Goal: Transaction & Acquisition: Purchase product/service

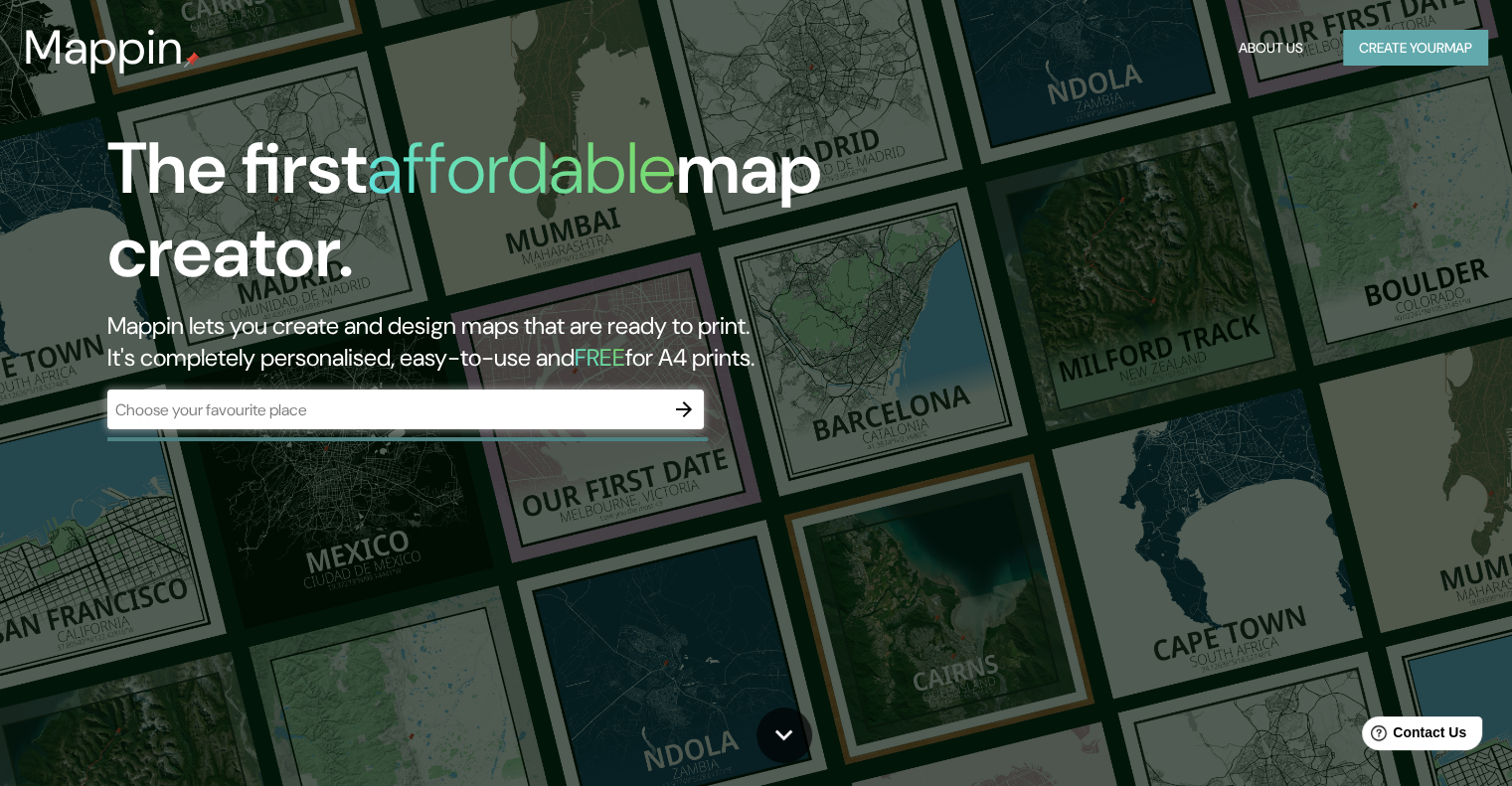
click at [1422, 37] on button "Create your map" at bounding box center [1415, 48] width 145 height 37
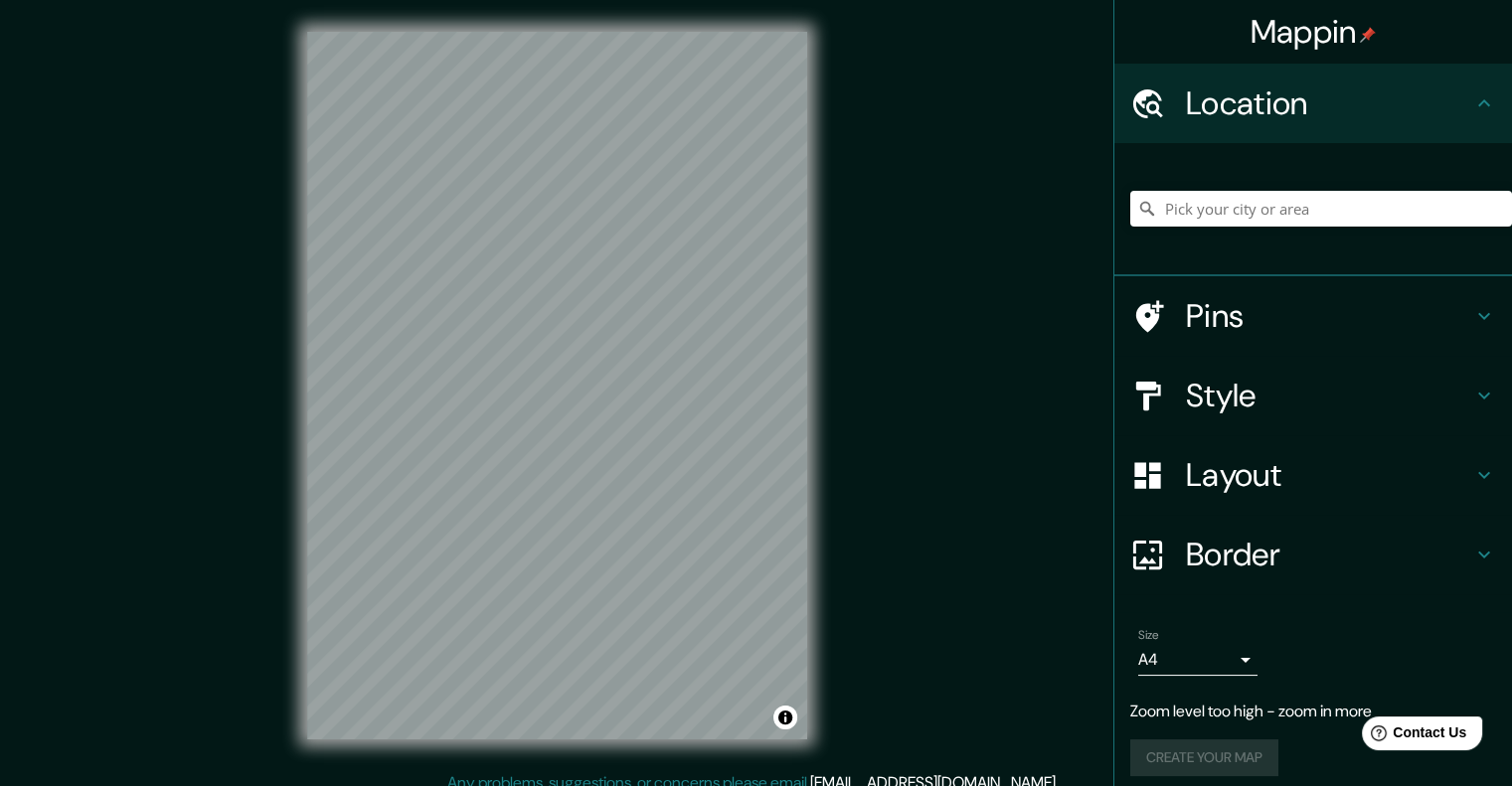
scroll to position [12, 0]
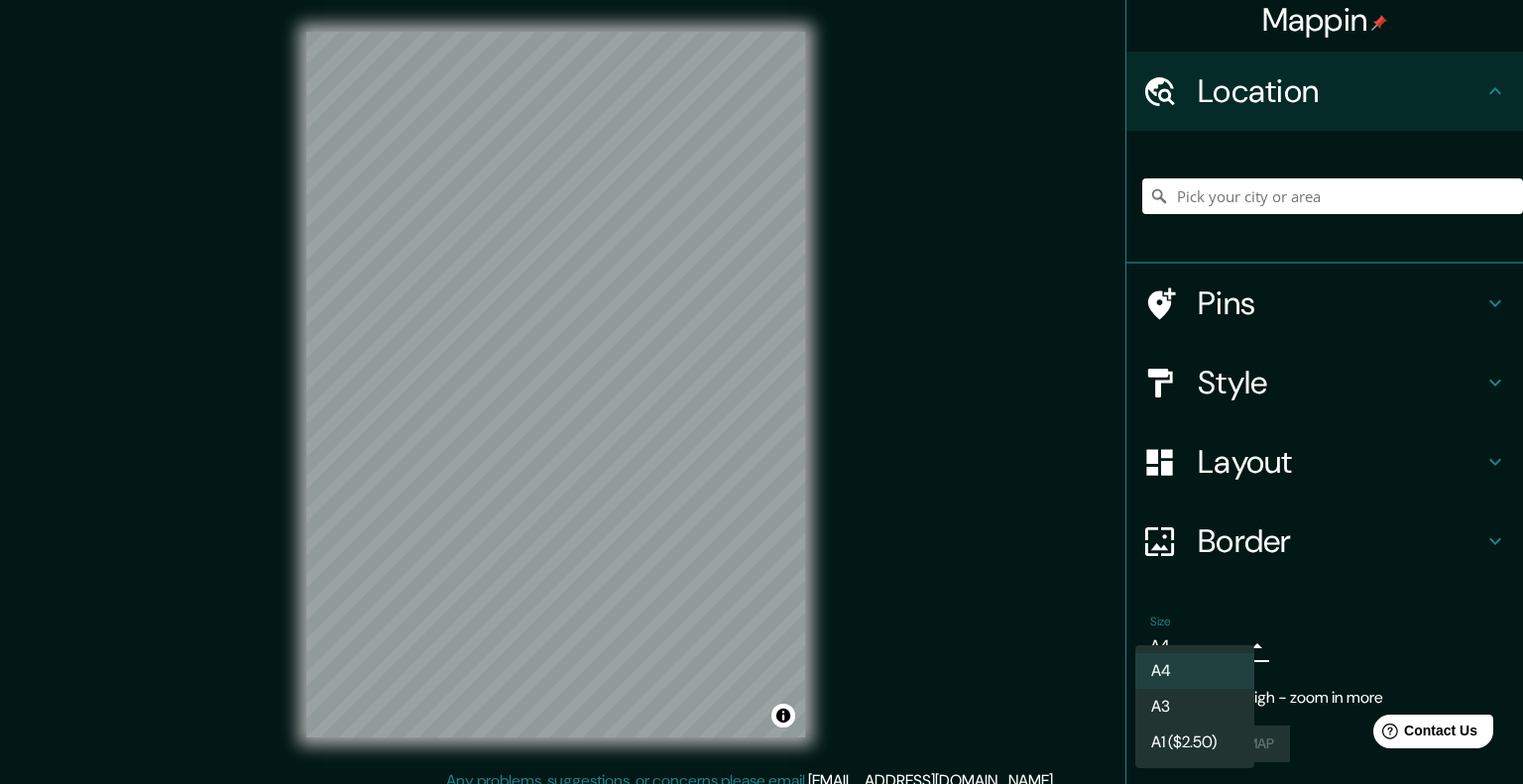
click at [1207, 631] on body "Mappin Location Pins Style Layout Border Choose a border. Hint : you can make l…" at bounding box center [762, 392] width 1523 height 784
click at [1199, 711] on li "A3" at bounding box center [1194, 707] width 119 height 36
type input "a4"
click at [1166, 645] on body "Mappin Location Pins Style Layout Border Choose a border. Hint : you can make l…" at bounding box center [762, 392] width 1523 height 784
click at [1193, 700] on li "A3" at bounding box center [1194, 707] width 119 height 36
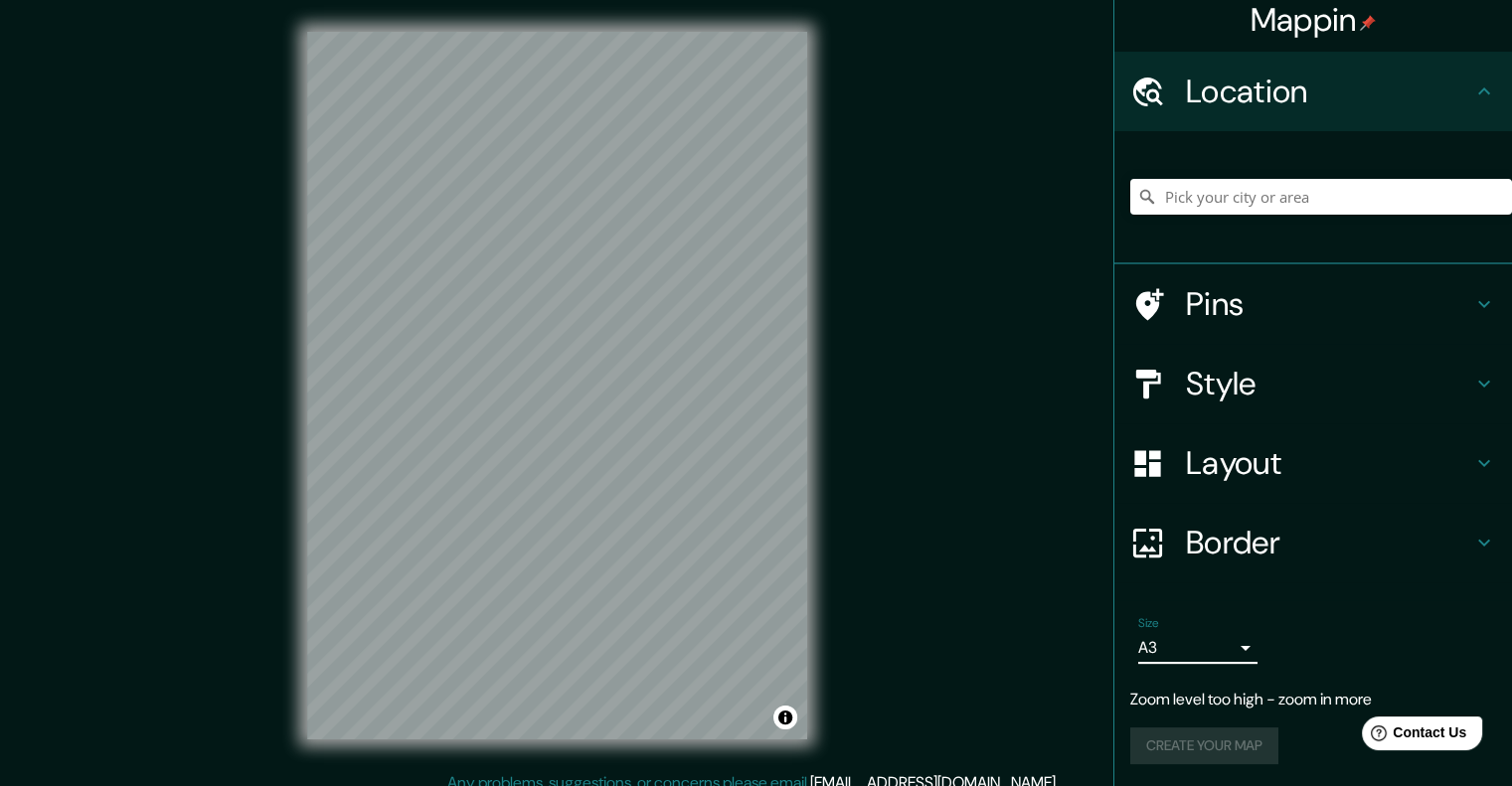
click at [1196, 697] on li "A3" at bounding box center [1197, 688] width 90 height 20
click at [1338, 95] on h4 "Location" at bounding box center [1329, 92] width 287 height 40
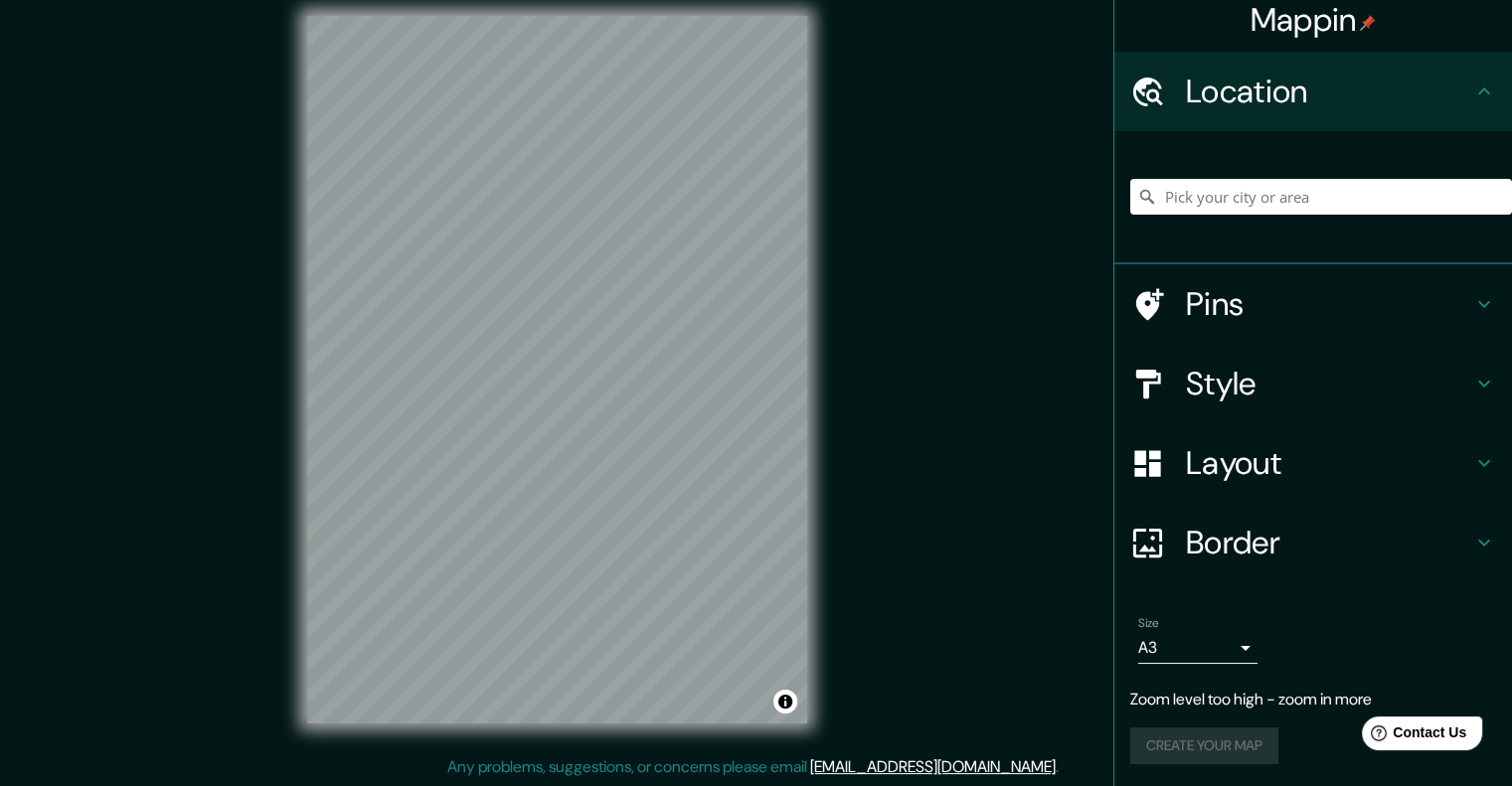
scroll to position [16, 0]
drag, startPoint x: 1236, startPoint y: 693, endPoint x: 1235, endPoint y: 704, distance: 11.0
click at [1237, 695] on p "Zoom level too high - zoom in more" at bounding box center [1312, 699] width 365 height 24
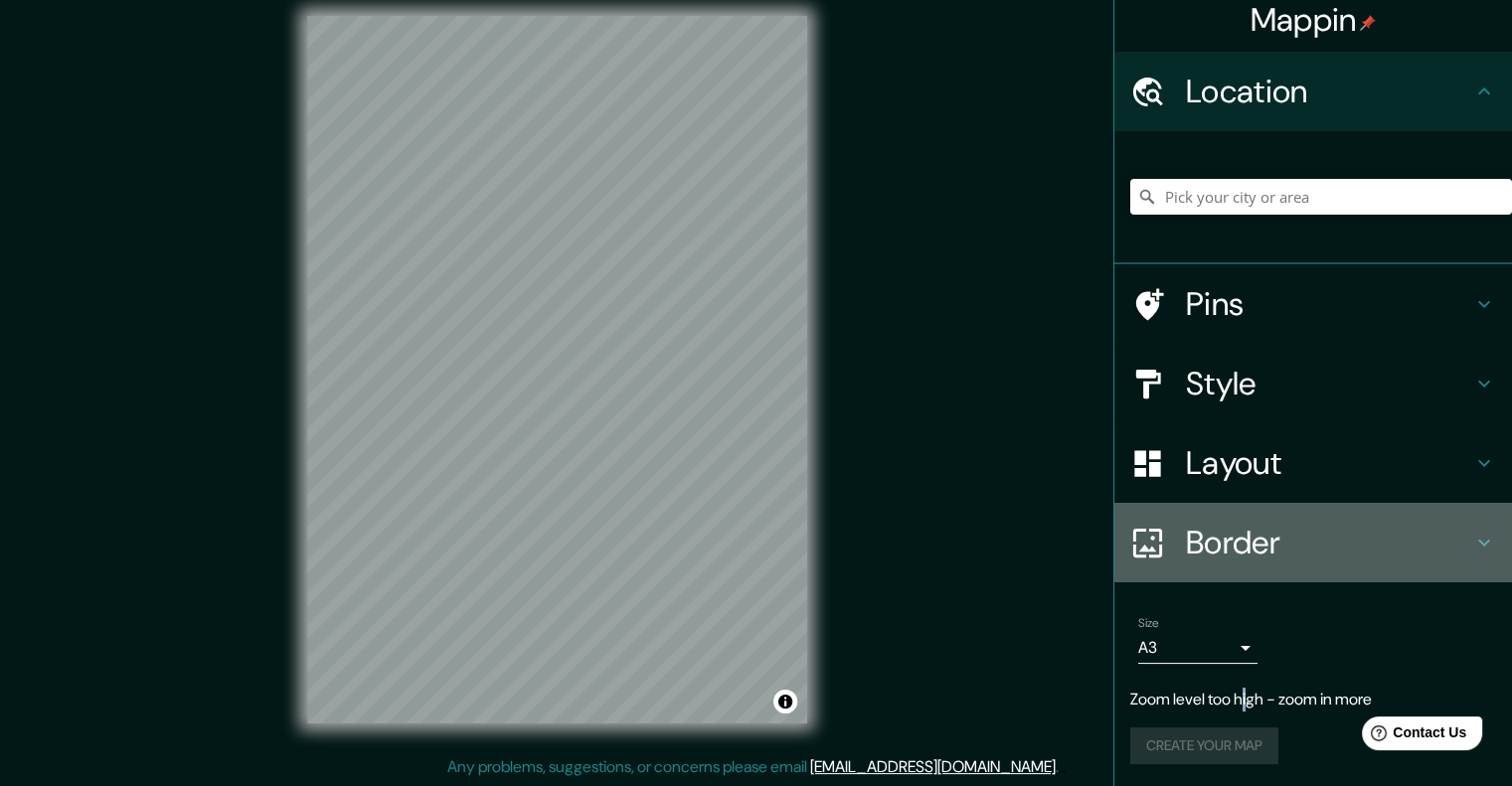
click at [1198, 549] on h4 "Border" at bounding box center [1329, 542] width 287 height 40
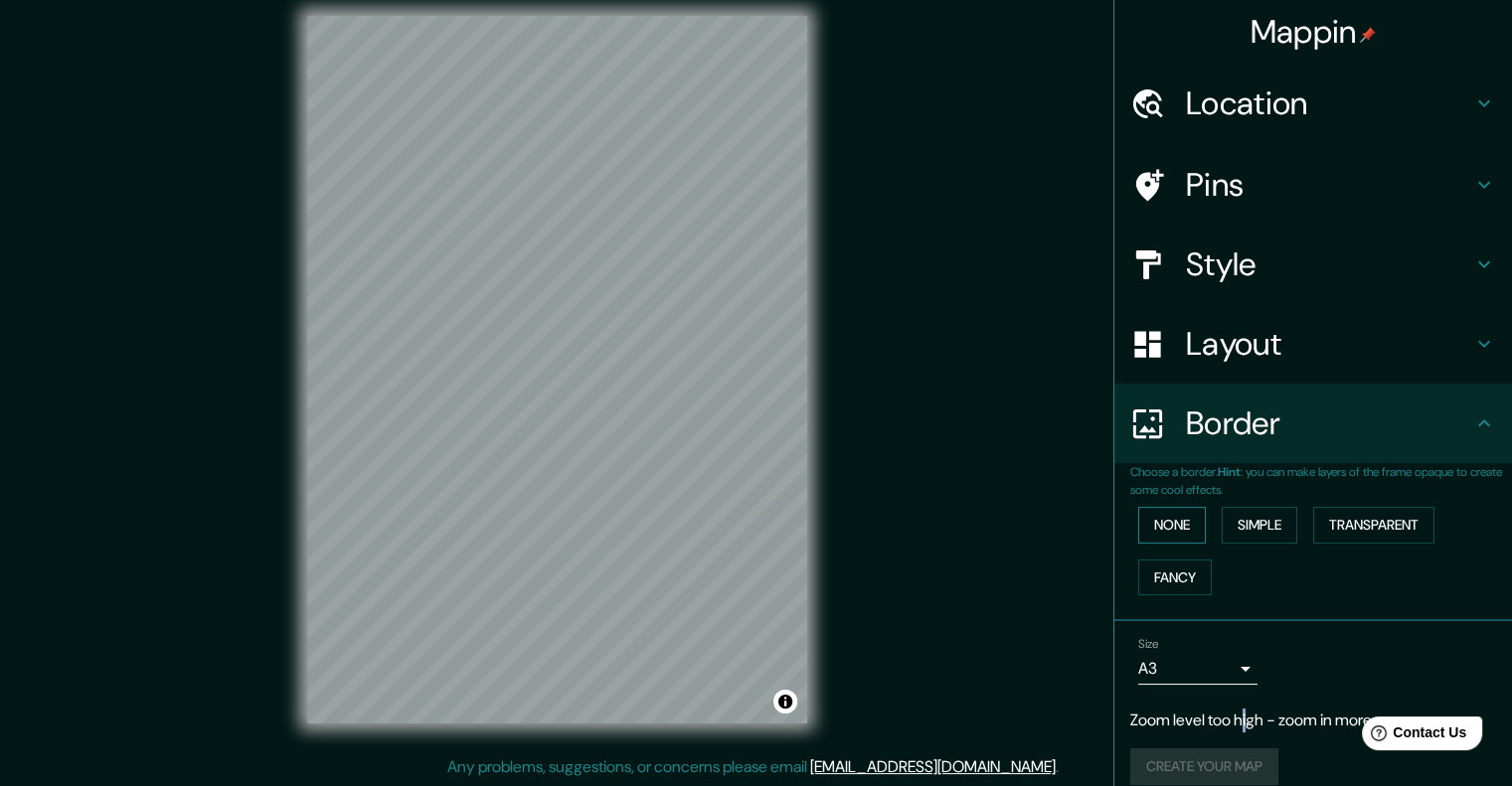
click at [1188, 516] on button "None" at bounding box center [1172, 524] width 68 height 37
click at [1241, 360] on h4 "Layout" at bounding box center [1329, 343] width 287 height 40
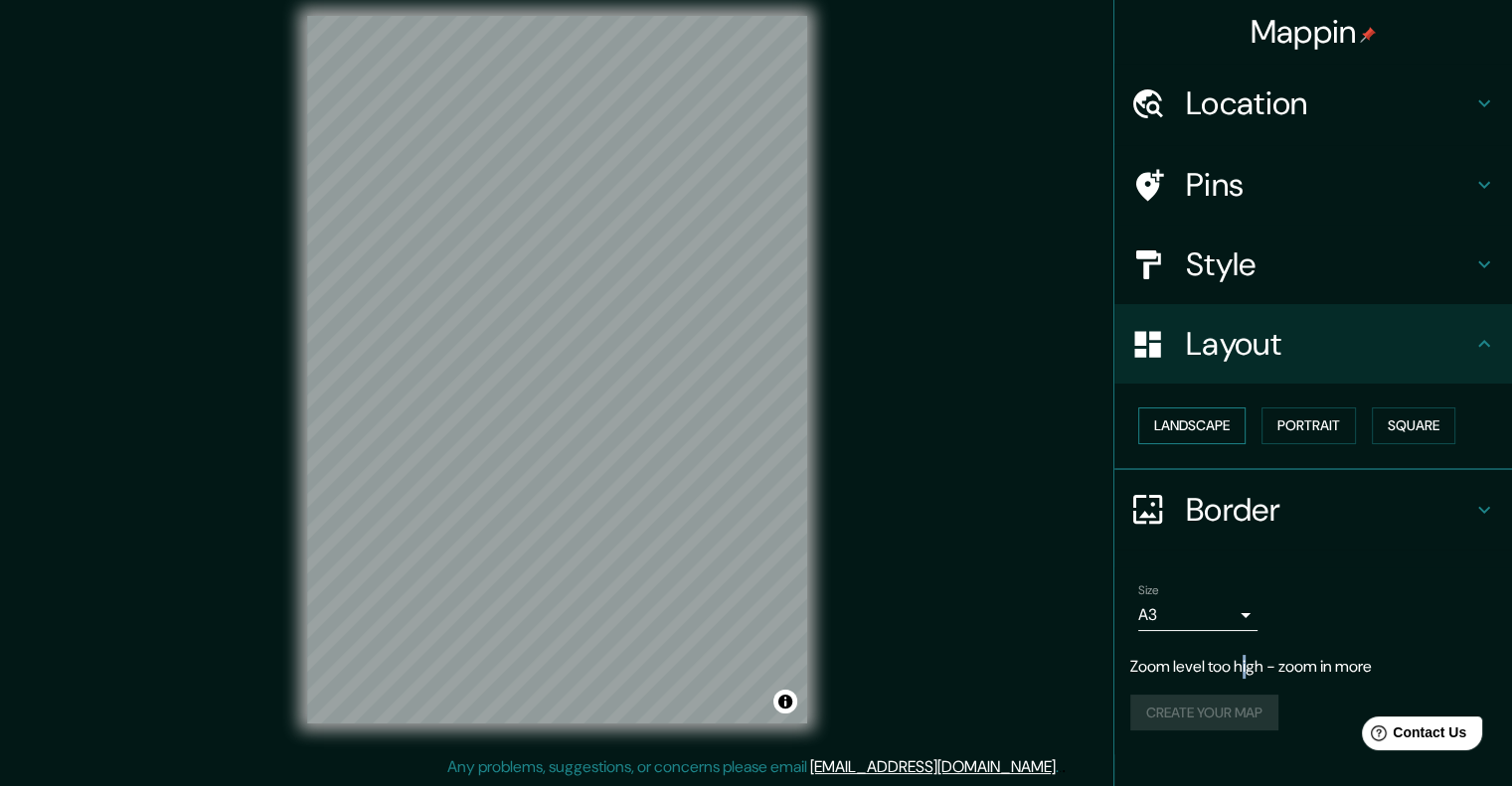
click at [1216, 424] on button "Landscape" at bounding box center [1191, 425] width 108 height 37
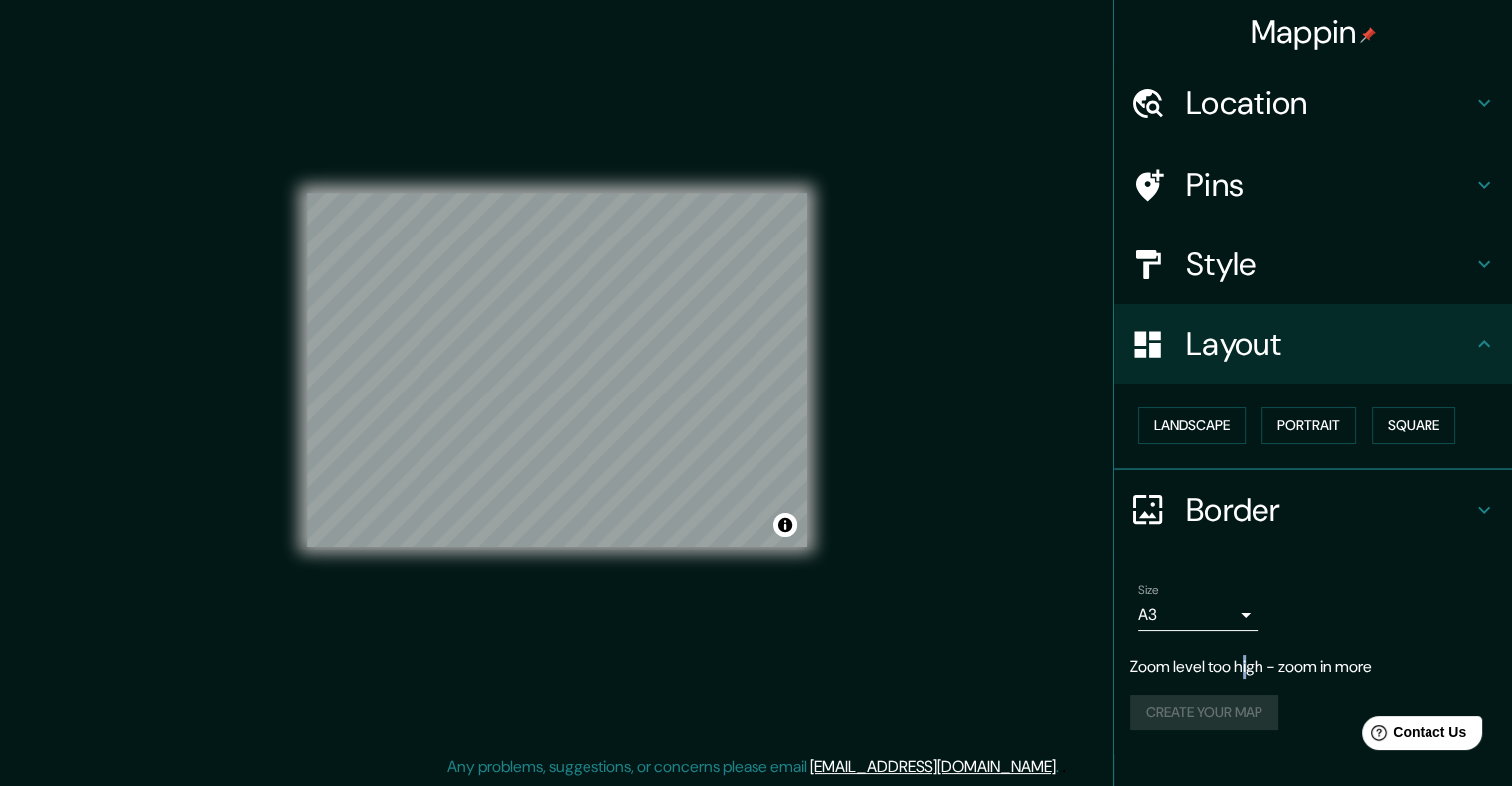
click at [1298, 162] on div "Pins" at bounding box center [1312, 185] width 397 height 80
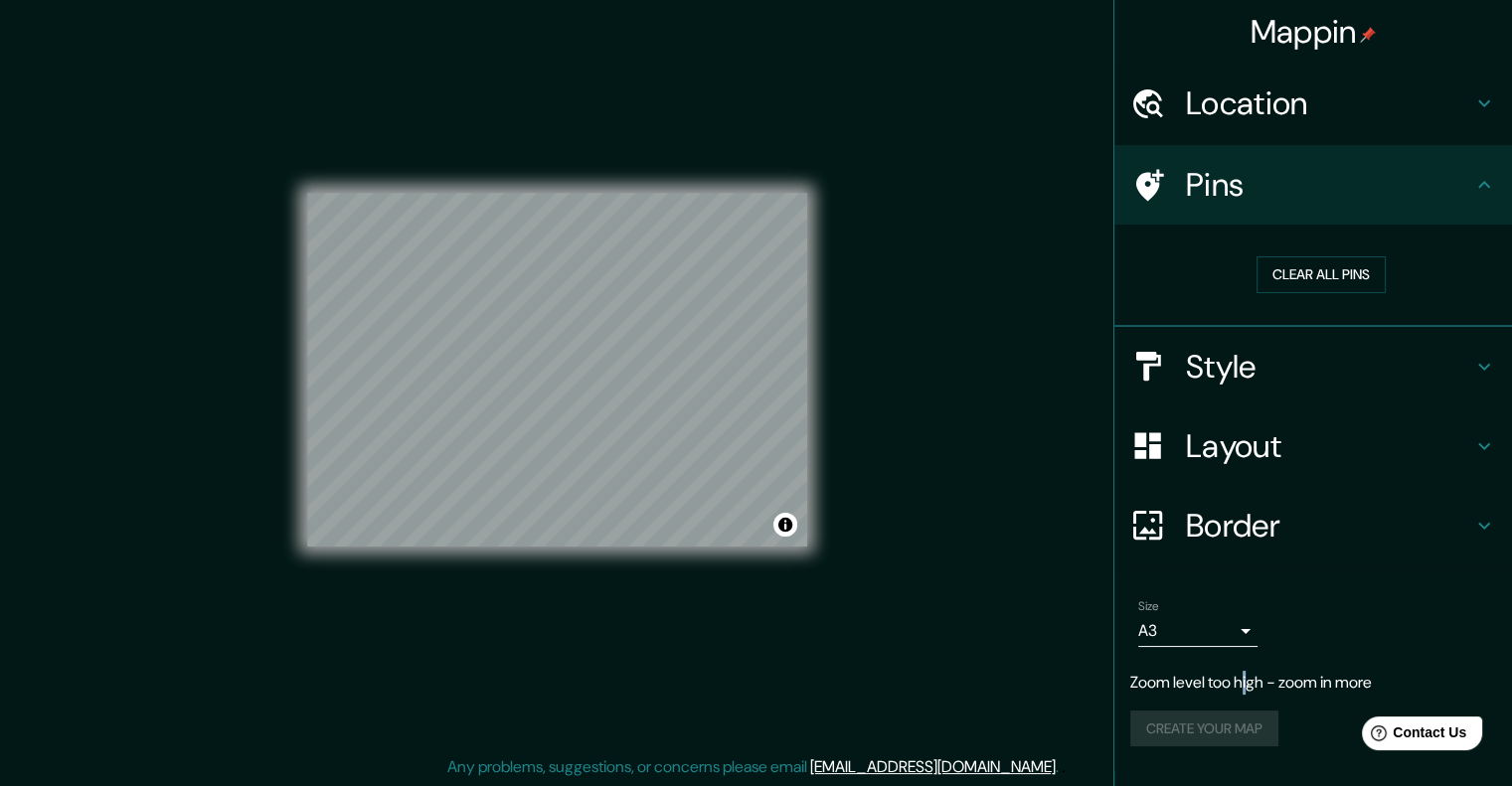
click at [1308, 189] on h4 "Pins" at bounding box center [1329, 185] width 287 height 40
click at [1295, 348] on h4 "Style" at bounding box center [1329, 366] width 287 height 40
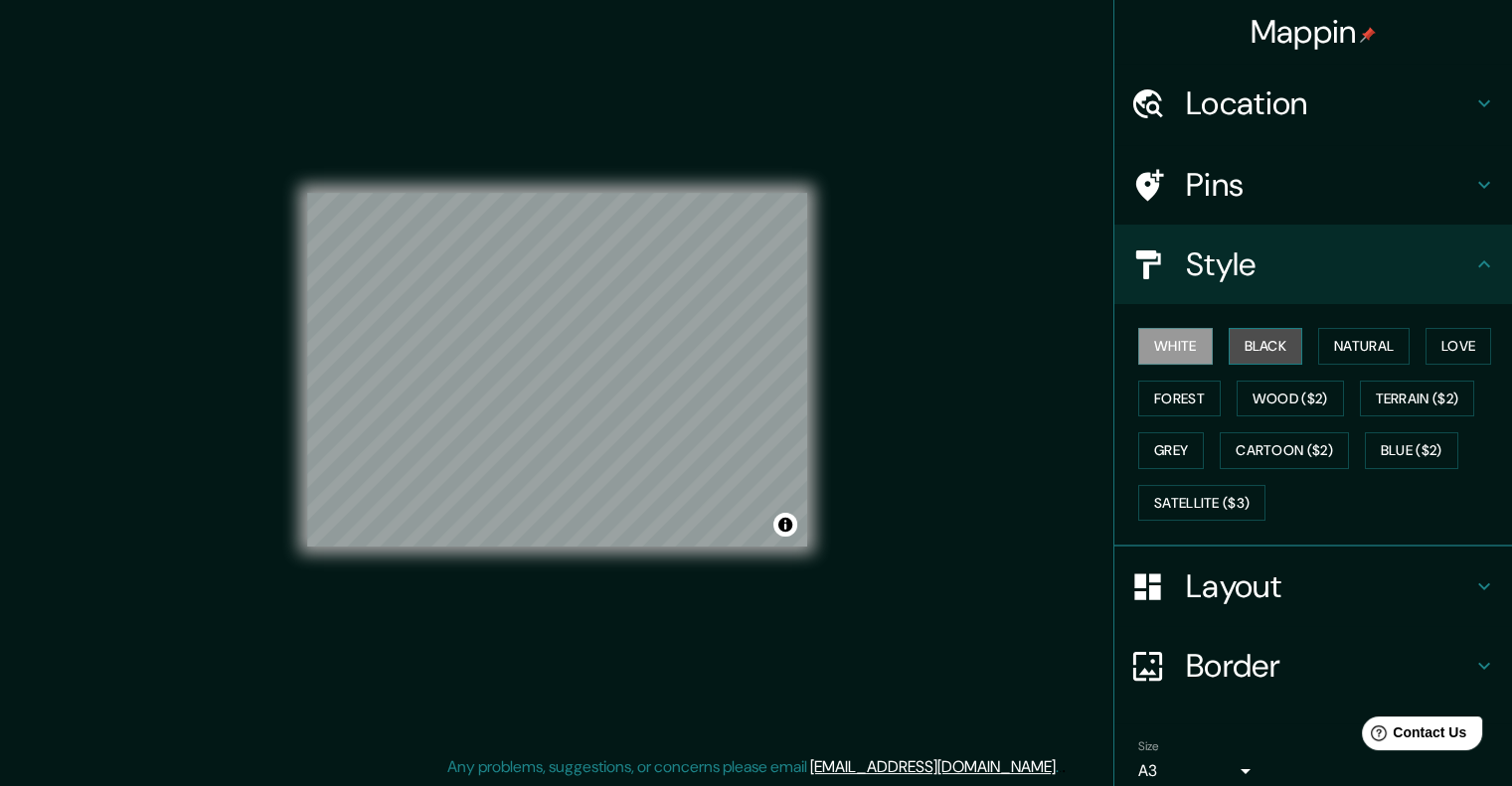
click at [1229, 348] on button "Black" at bounding box center [1265, 345] width 75 height 37
click at [1181, 348] on button "White" at bounding box center [1175, 345] width 75 height 37
click at [1173, 392] on button "Forest" at bounding box center [1179, 398] width 83 height 37
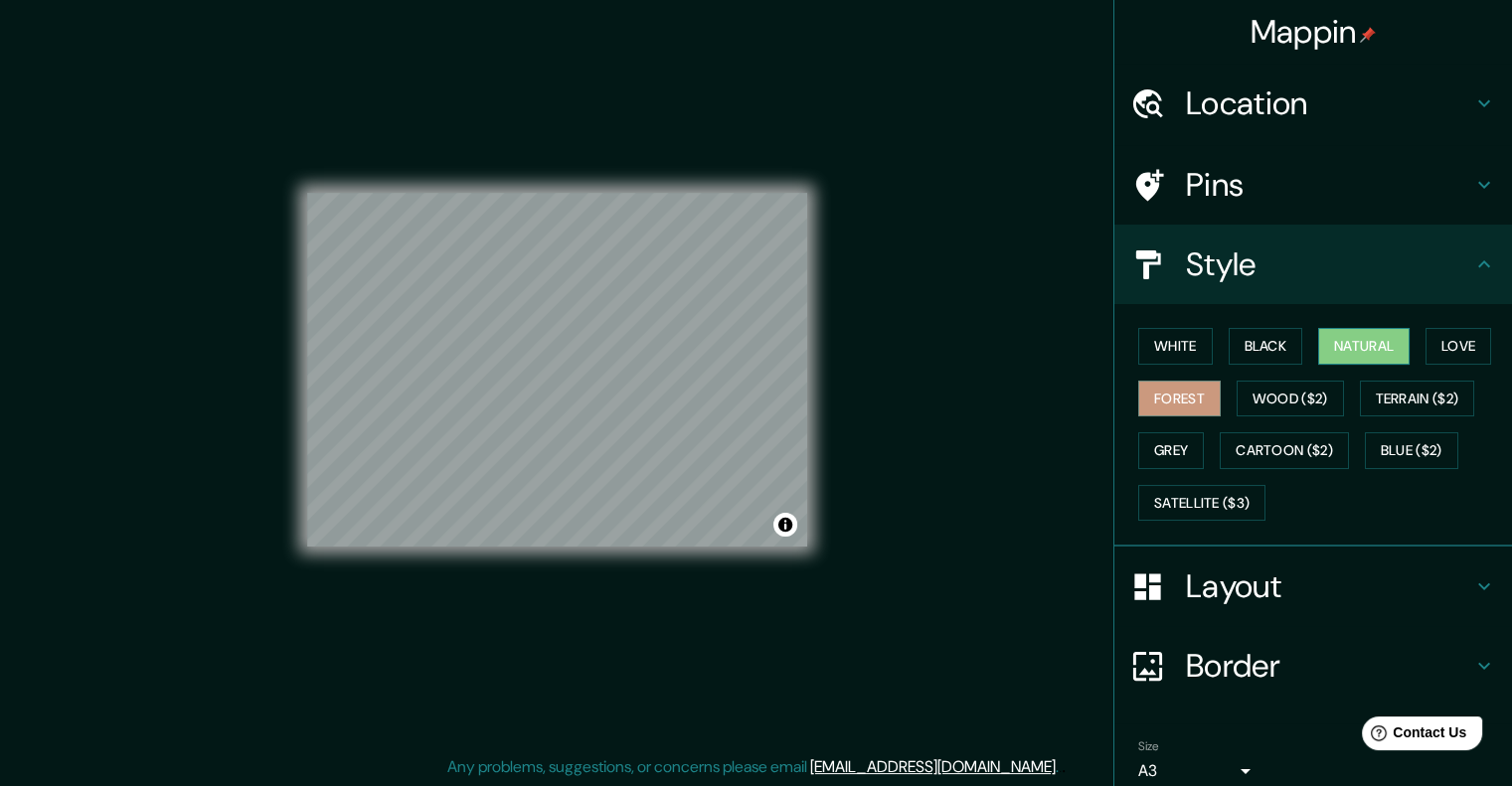
click at [1330, 355] on button "Natural" at bounding box center [1364, 345] width 92 height 37
click at [1190, 343] on button "White" at bounding box center [1175, 345] width 75 height 37
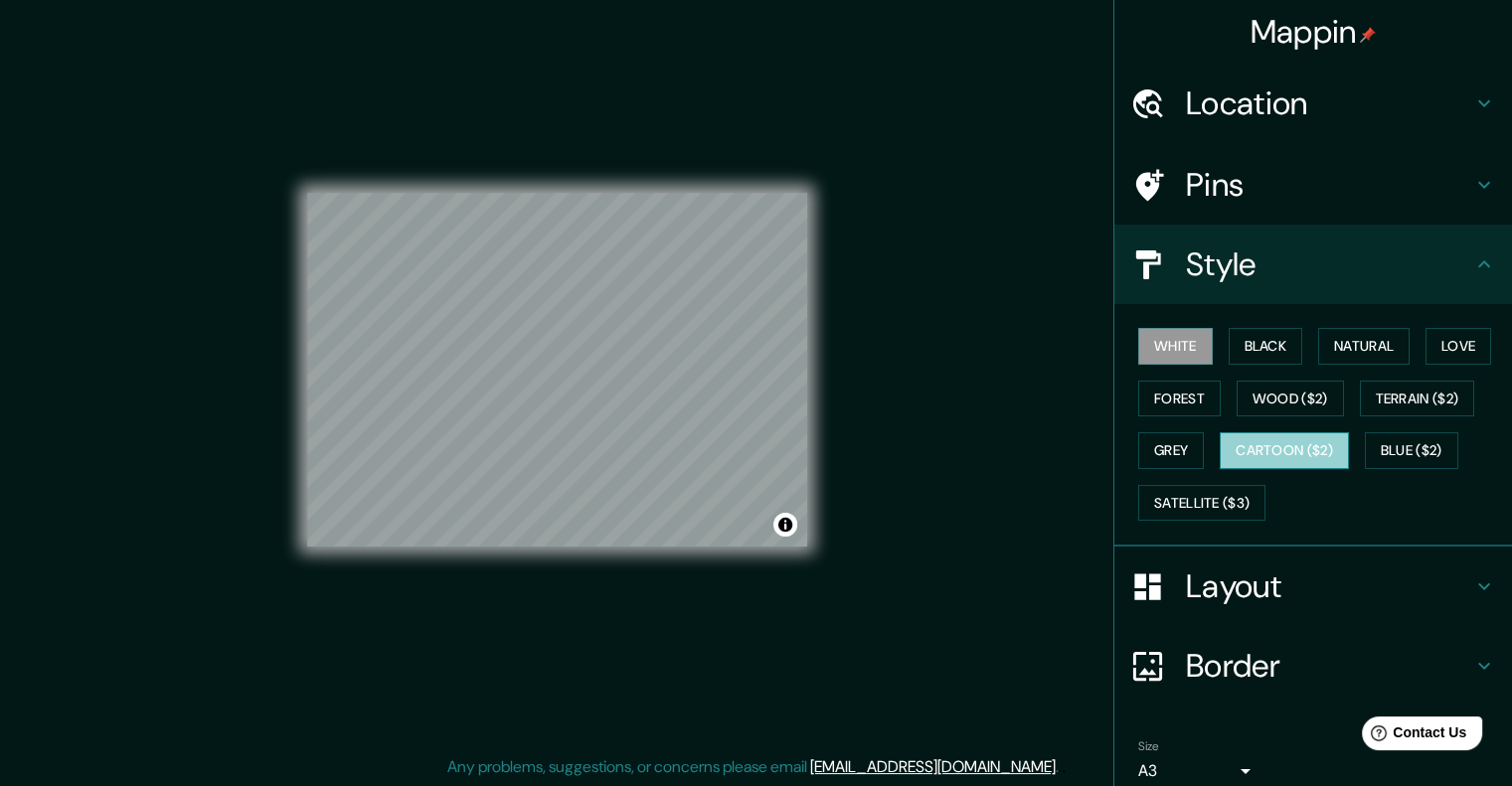
click at [1228, 454] on button "Cartoon ($2)" at bounding box center [1284, 450] width 129 height 37
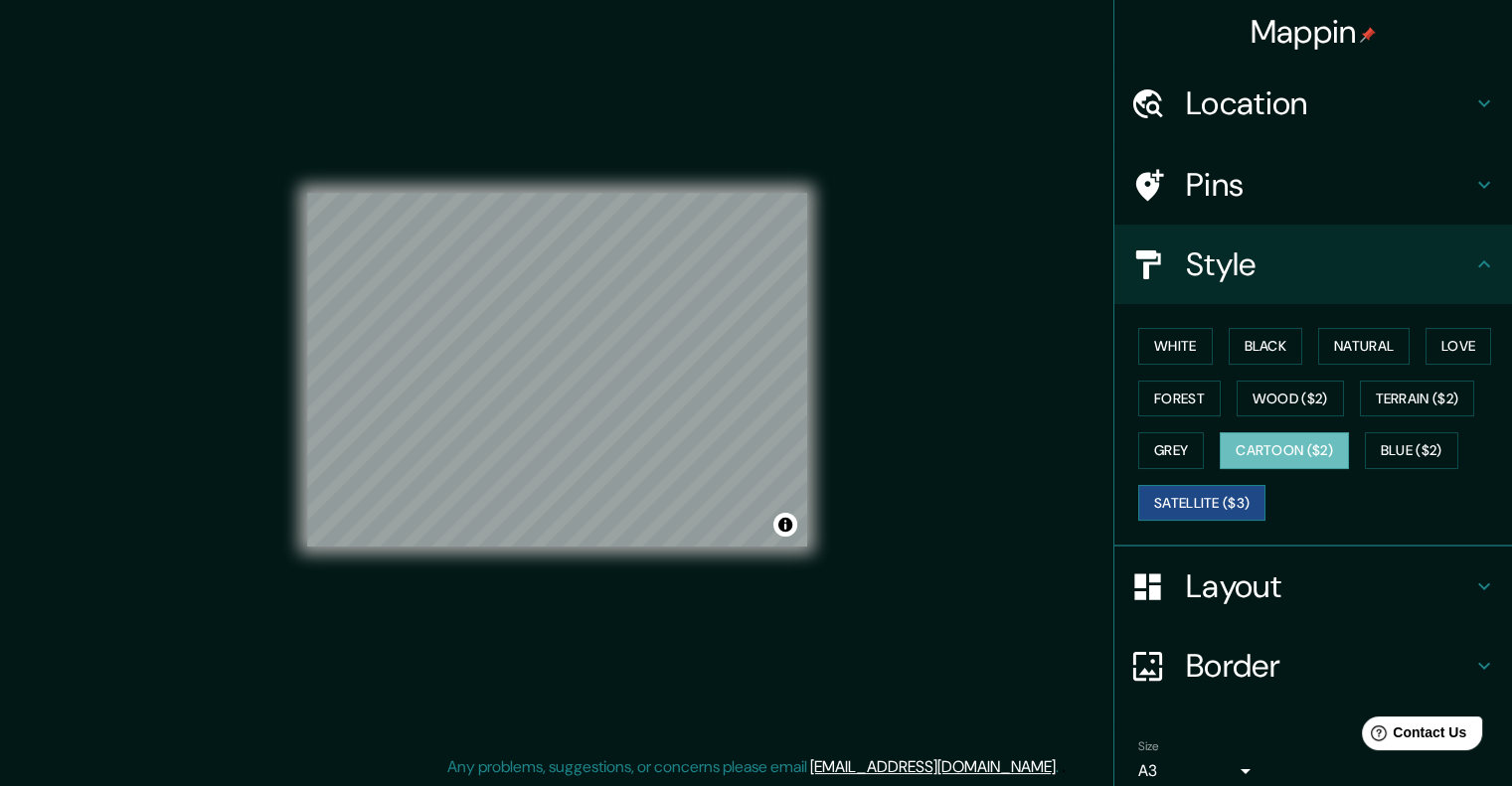
click at [1182, 502] on button "Satellite ($3)" at bounding box center [1201, 502] width 127 height 37
click at [1161, 402] on button "Forest" at bounding box center [1179, 398] width 83 height 37
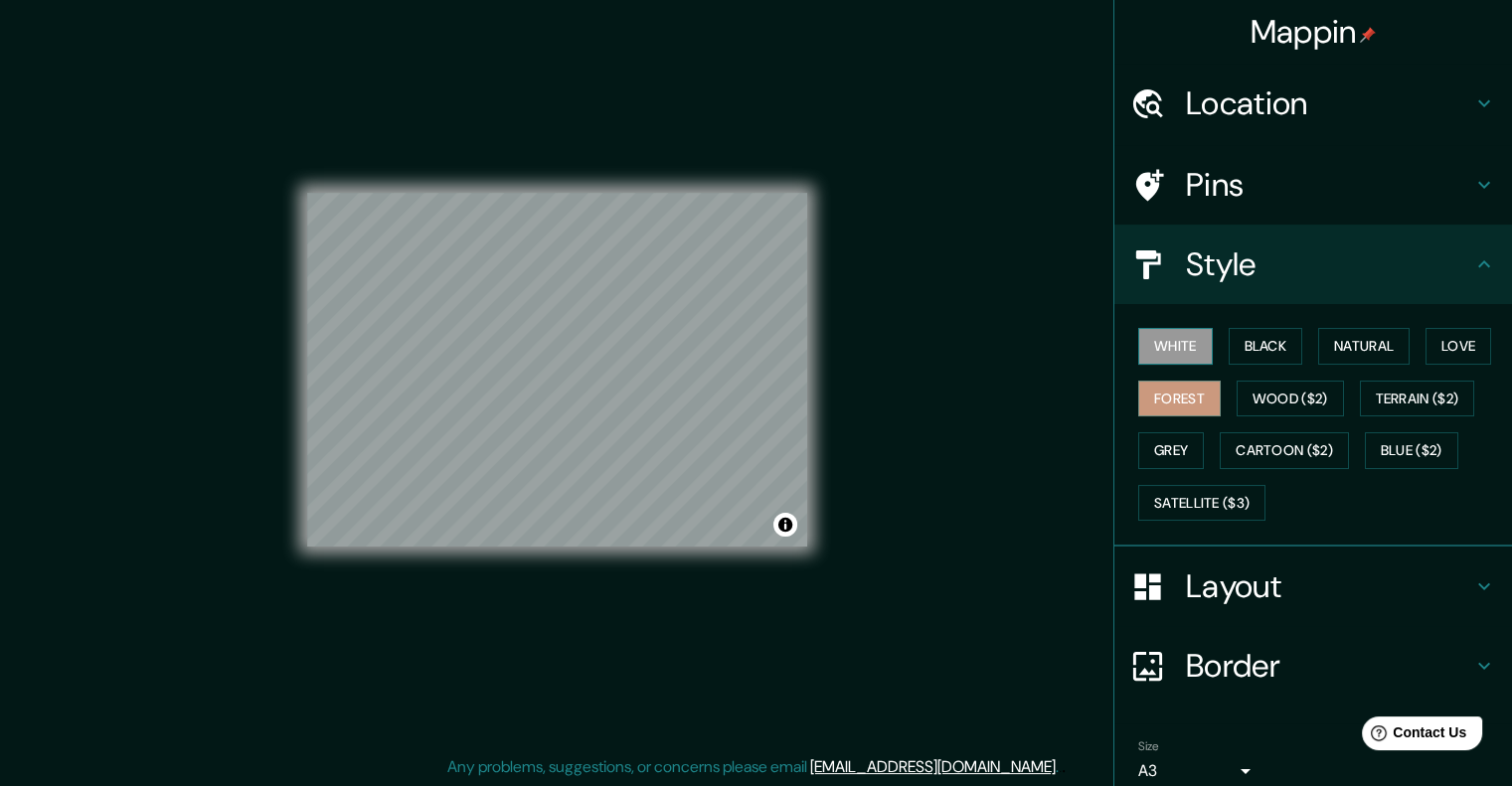
click at [1161, 336] on button "White" at bounding box center [1175, 345] width 75 height 37
click at [1263, 172] on h4 "Pins" at bounding box center [1329, 185] width 287 height 40
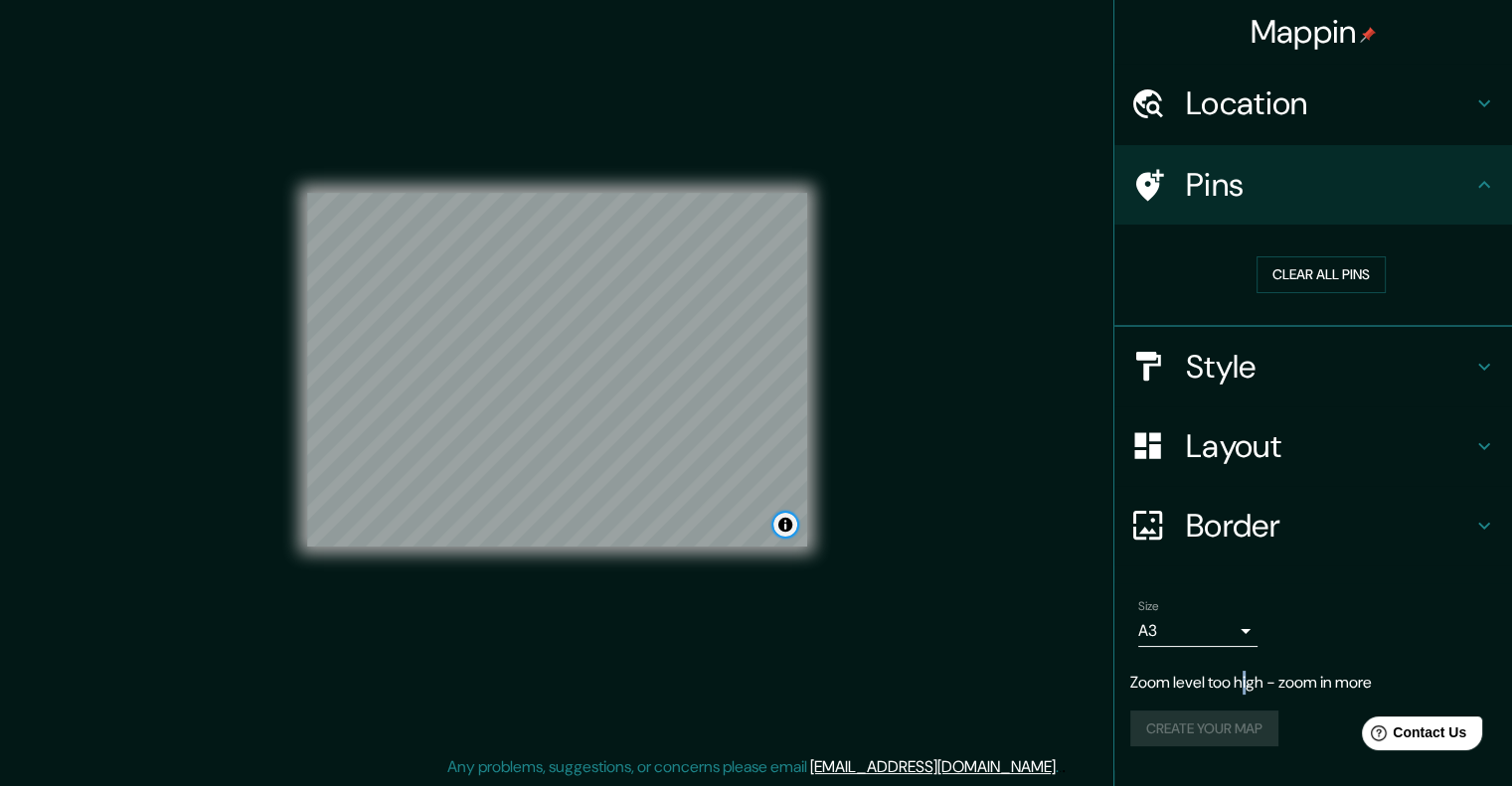
click at [789, 529] on button "Toggle attribution" at bounding box center [785, 524] width 24 height 24
drag, startPoint x: 703, startPoint y: 430, endPoint x: 728, endPoint y: 435, distance: 25.5
click at [728, 435] on div at bounding box center [733, 433] width 16 height 16
click at [728, 423] on div at bounding box center [726, 429] width 16 height 16
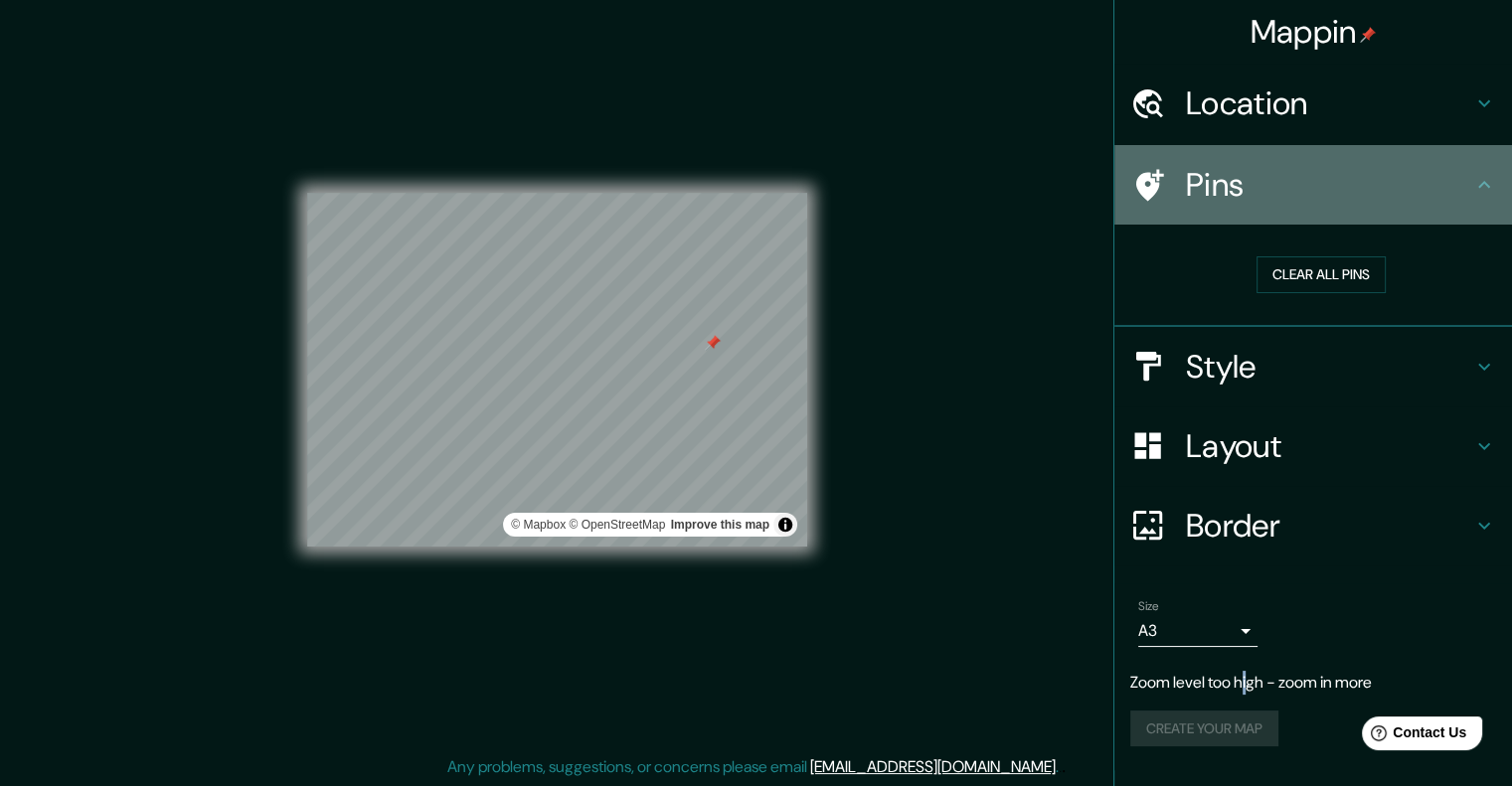
drag, startPoint x: 1284, startPoint y: 193, endPoint x: 1273, endPoint y: 198, distance: 12.1
click at [1284, 194] on h4 "Pins" at bounding box center [1329, 185] width 287 height 40
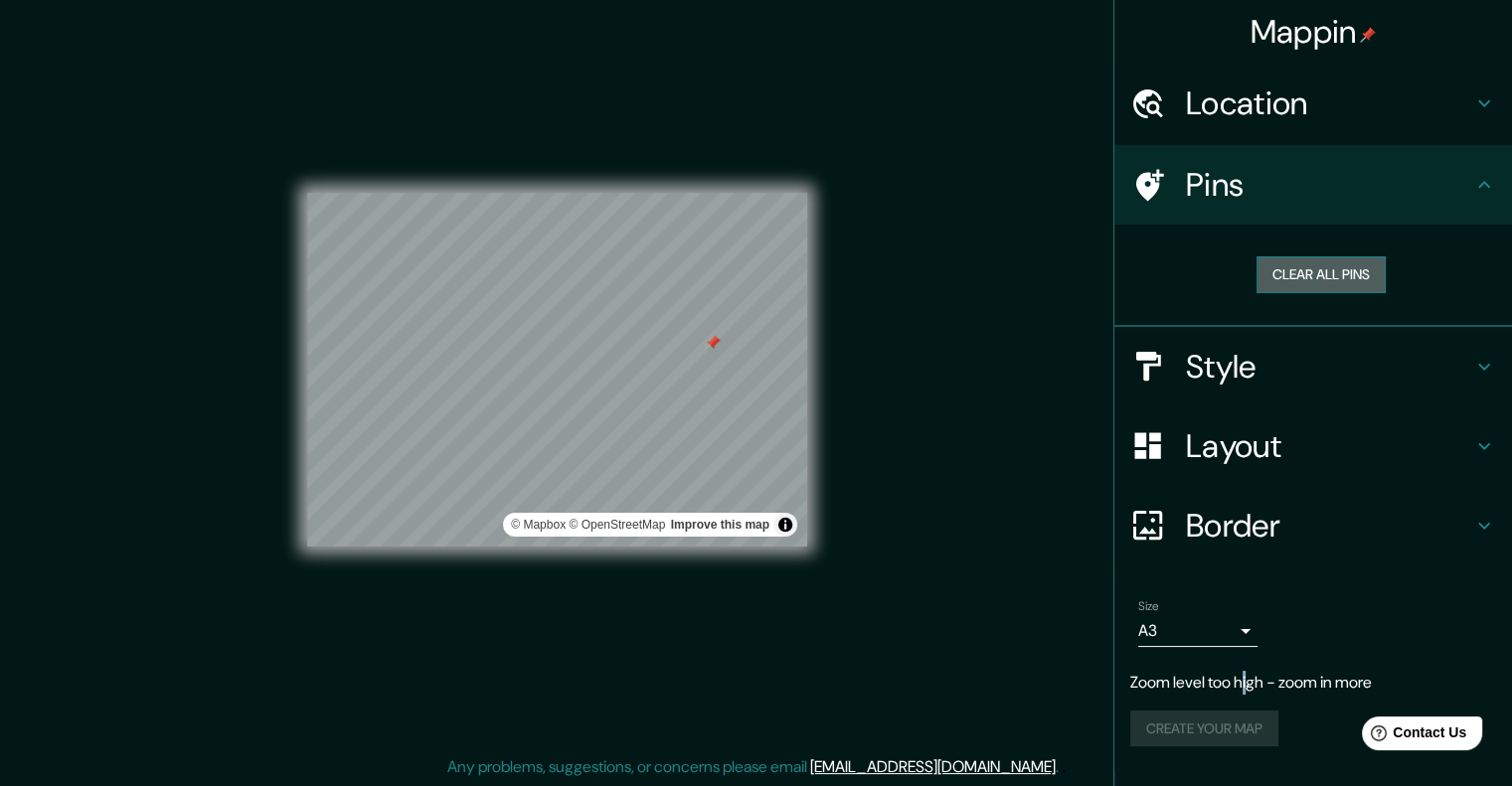
click at [1306, 274] on button "Clear all pins" at bounding box center [1321, 275] width 129 height 37
click at [1299, 704] on div "Size A3 a4 Zoom level too high - zoom in more Create your map" at bounding box center [1312, 677] width 365 height 172
click at [1330, 376] on h4 "Style" at bounding box center [1329, 366] width 287 height 40
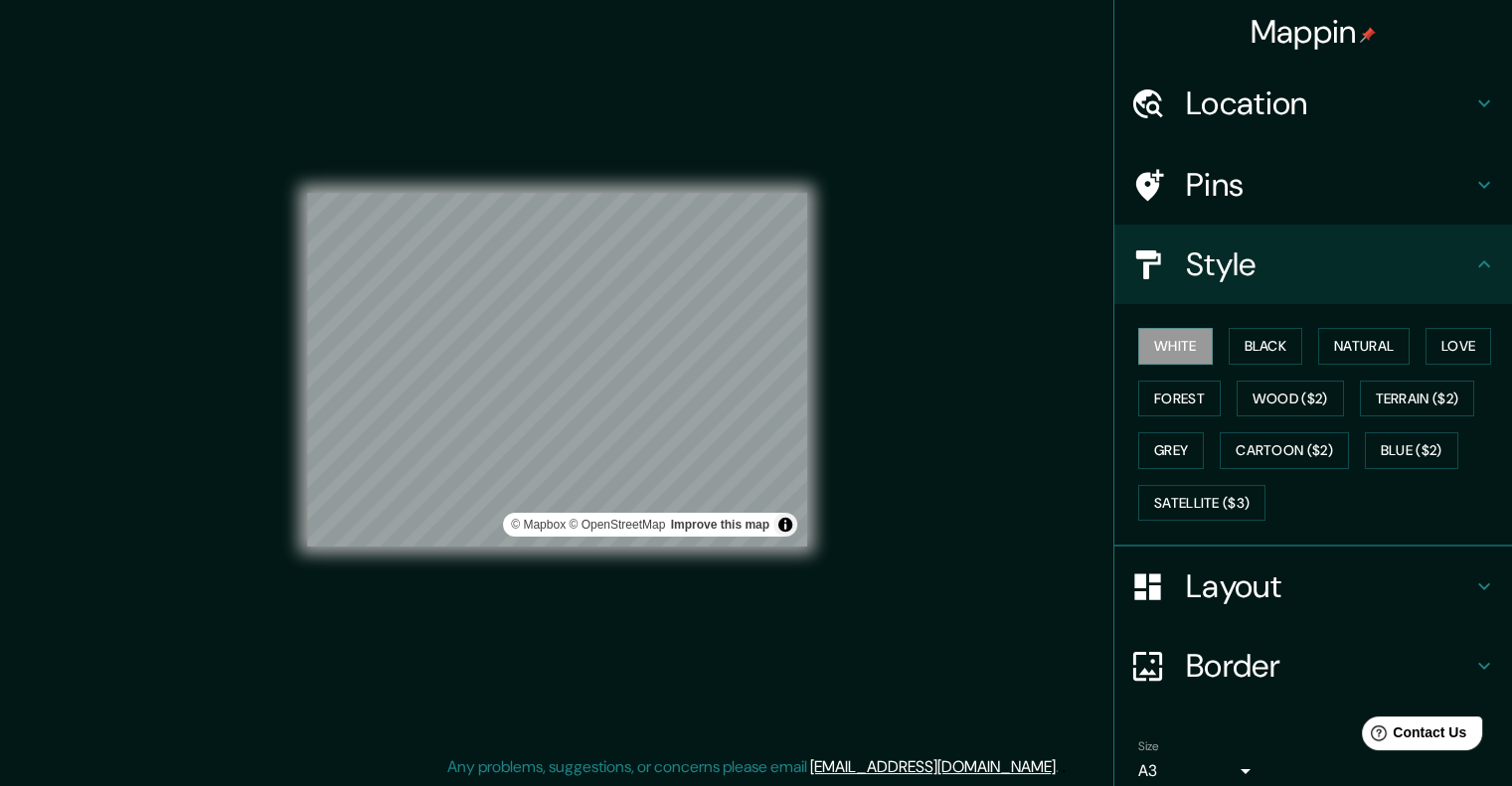
click at [1382, 262] on h4 "Style" at bounding box center [1329, 265] width 287 height 40
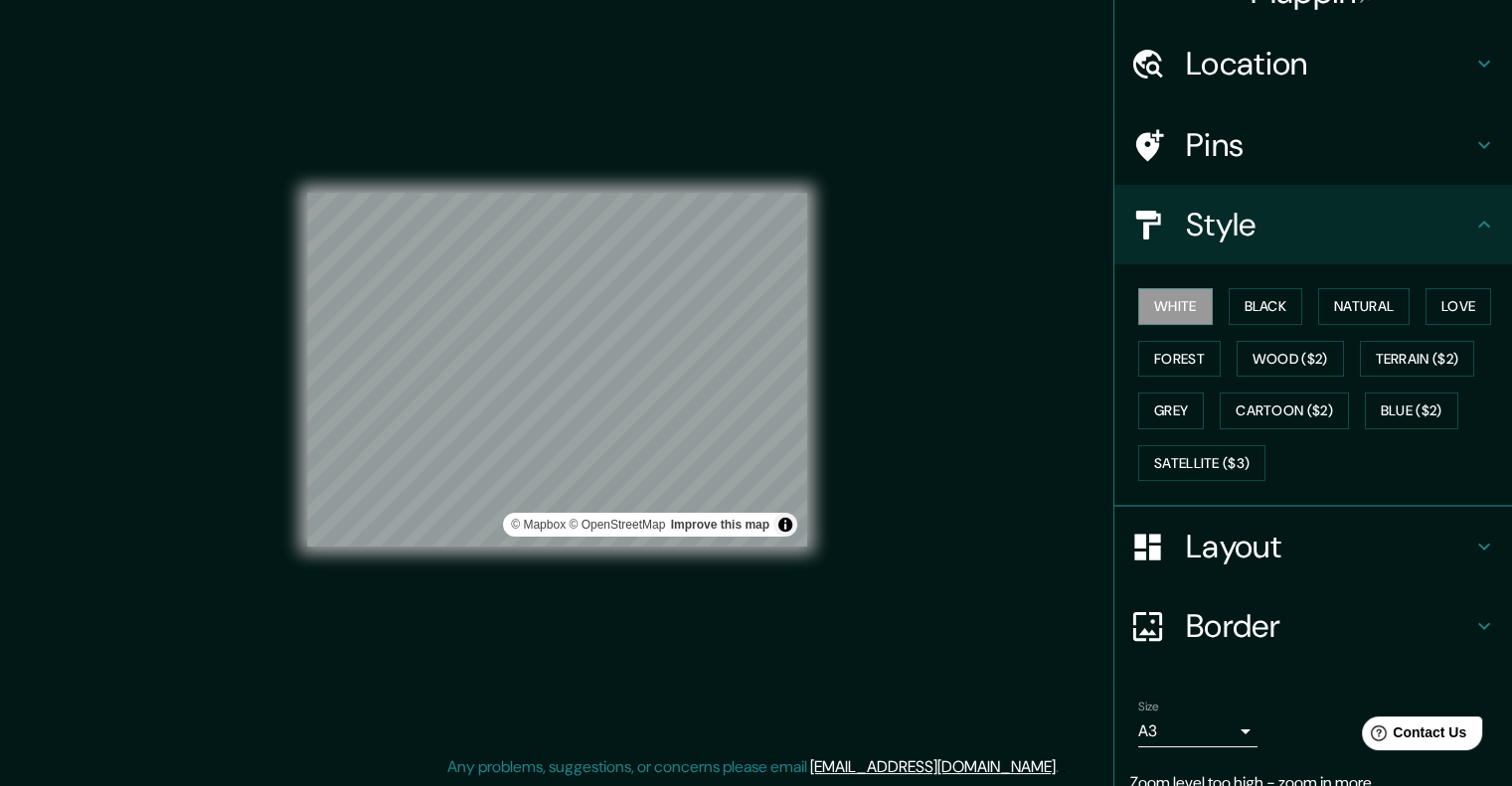
scroll to position [121, 0]
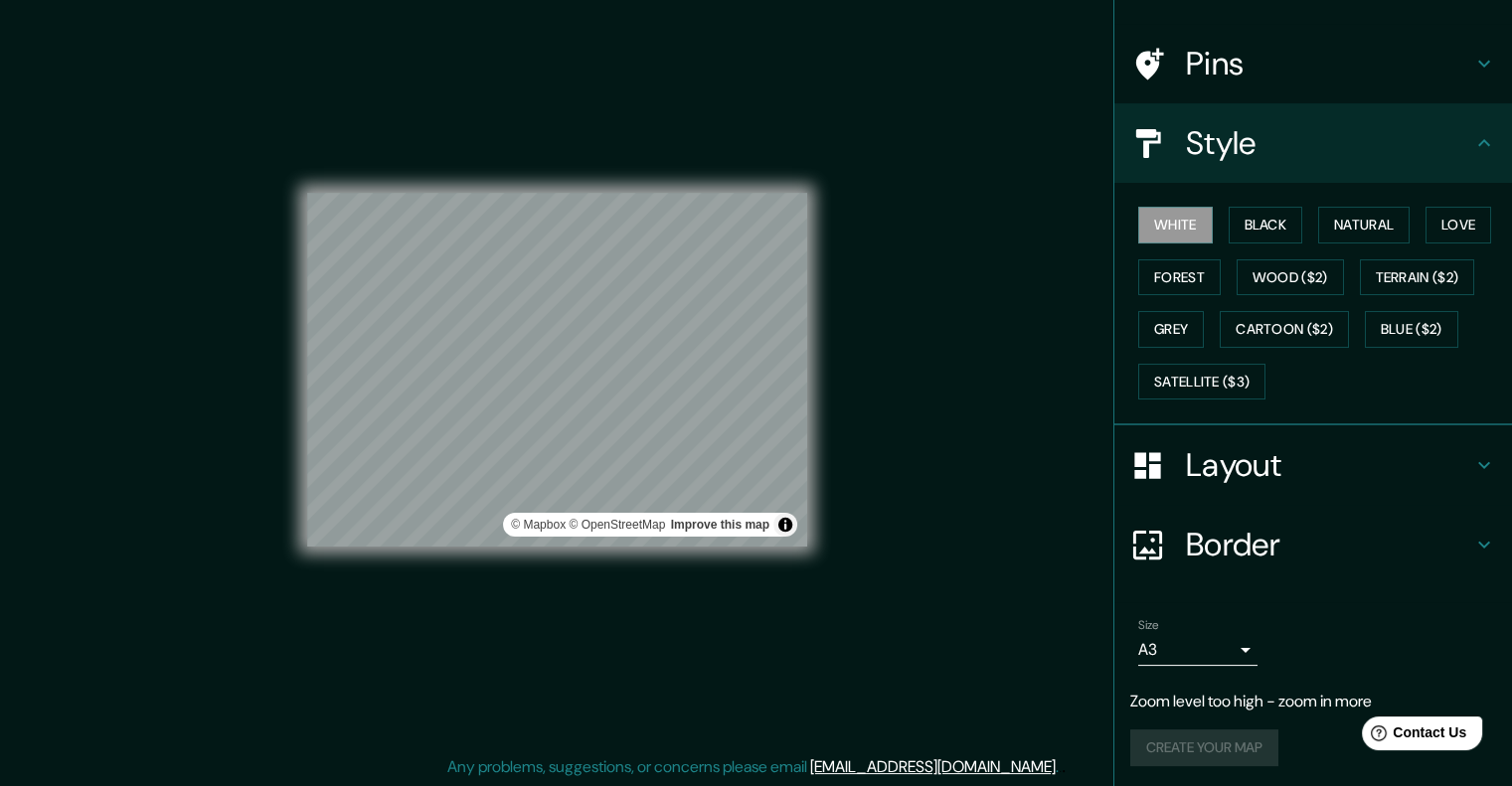
click at [1182, 754] on div "Create your map" at bounding box center [1312, 747] width 365 height 37
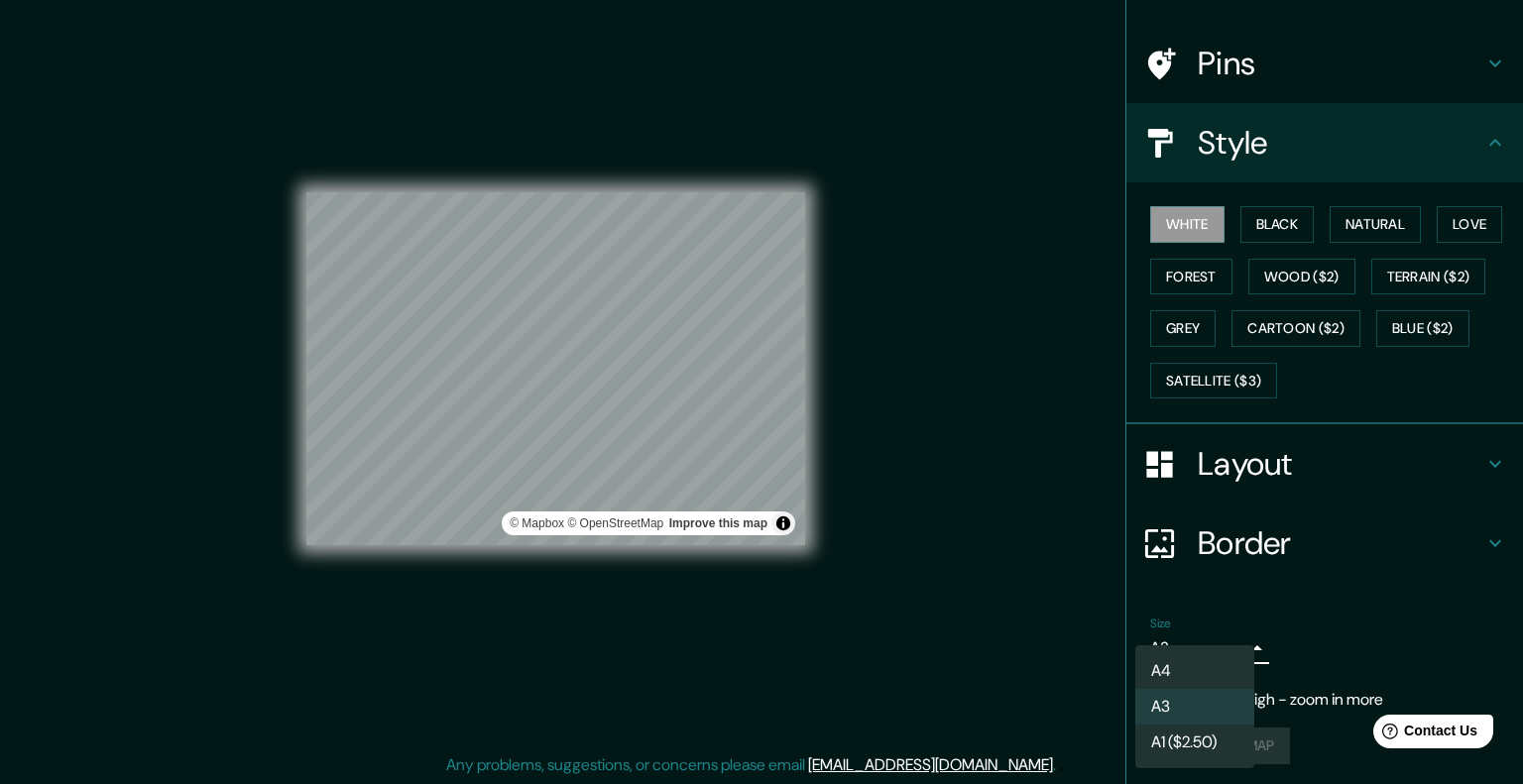
click at [1175, 648] on body "Mappin Location Pins Style White Black Natural Love Forest Wood ($2) Terrain ($…" at bounding box center [762, 376] width 1523 height 784
click at [1176, 648] on ul "A4 A3 A1 ($2.50)" at bounding box center [1194, 707] width 119 height 123
click at [1216, 702] on li "A3" at bounding box center [1194, 707] width 119 height 36
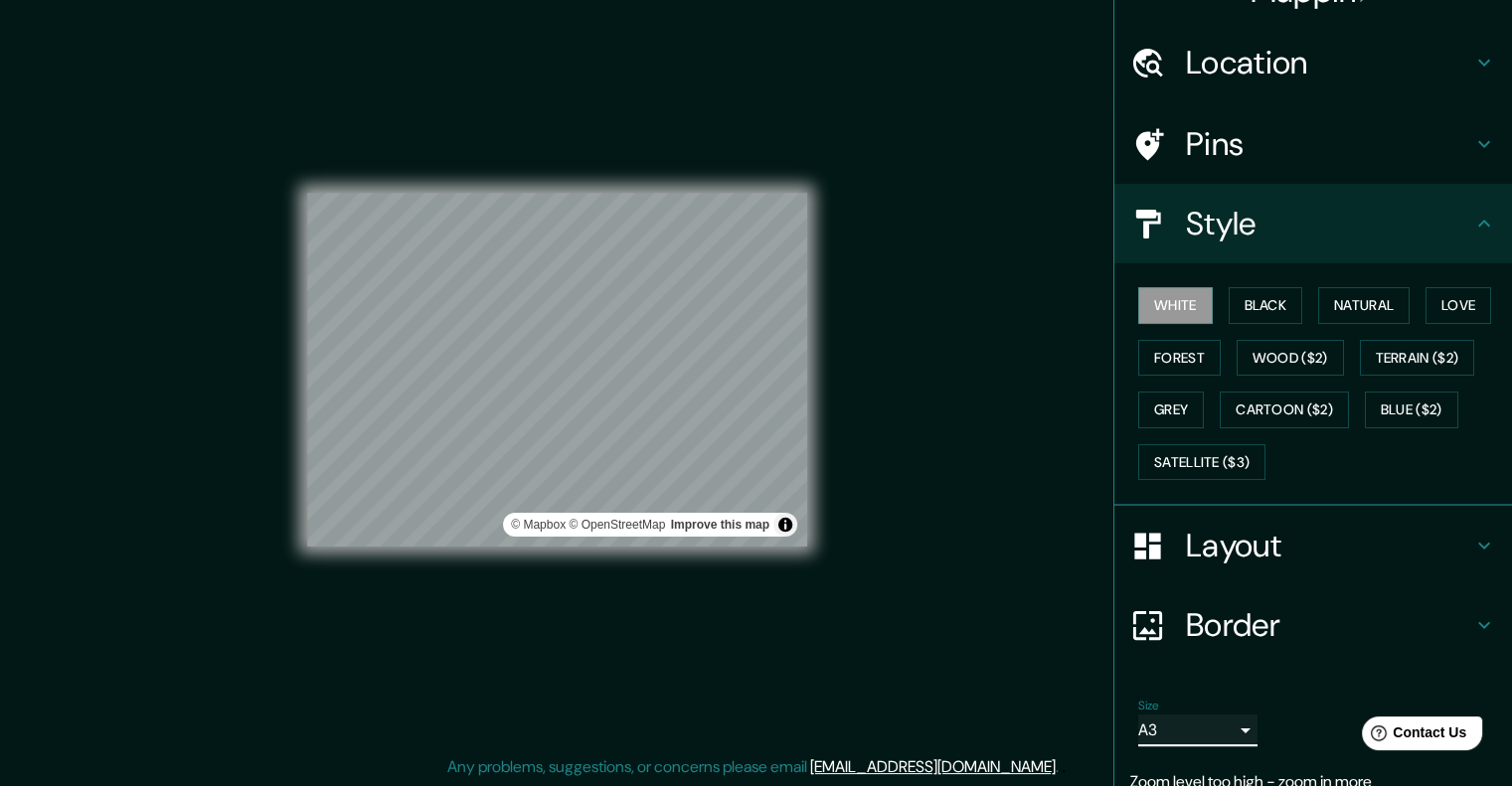
scroll to position [0, 0]
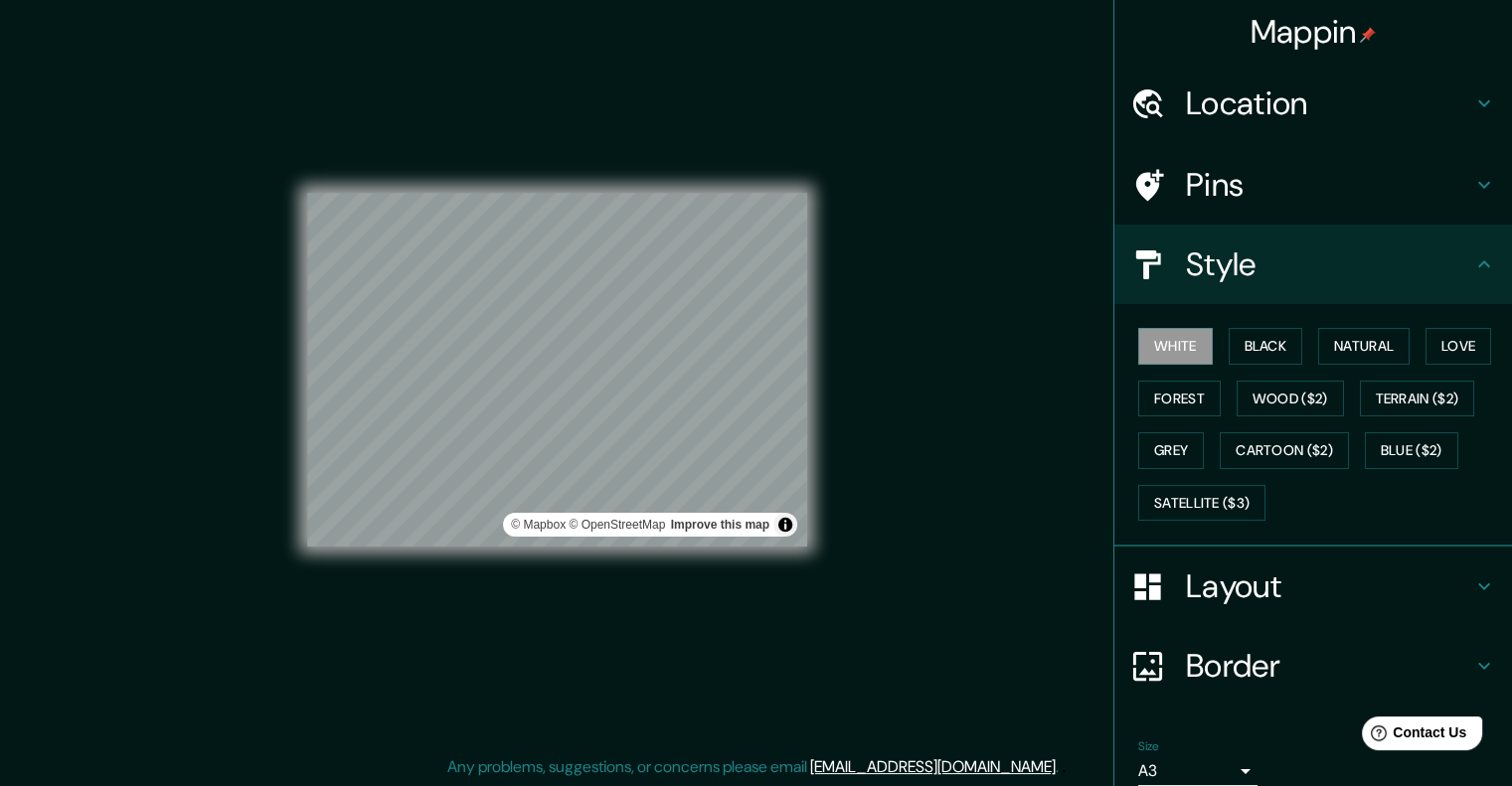
click at [1336, 106] on h4 "Location" at bounding box center [1329, 103] width 287 height 40
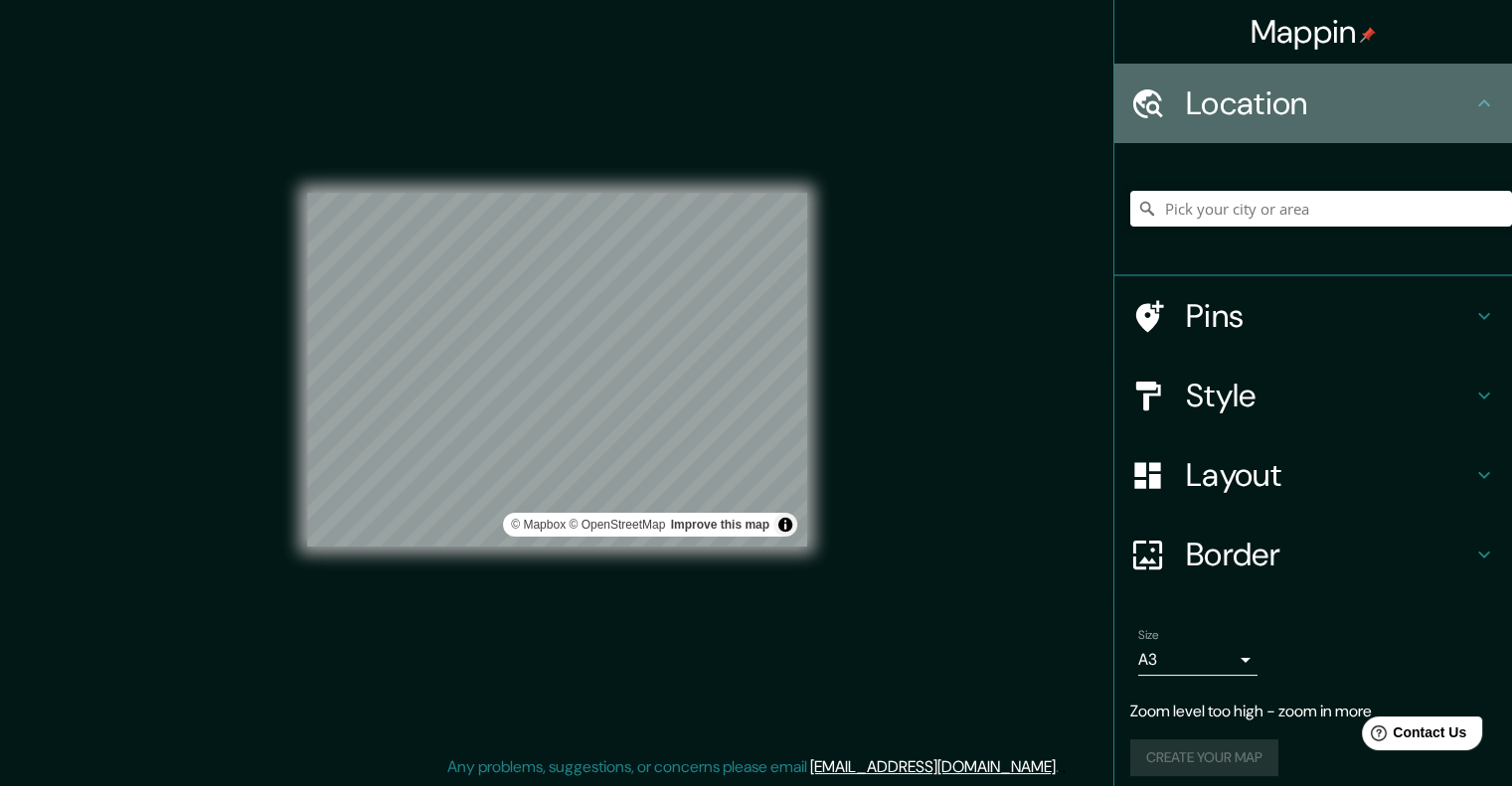
click at [1336, 106] on h4 "Location" at bounding box center [1329, 103] width 287 height 40
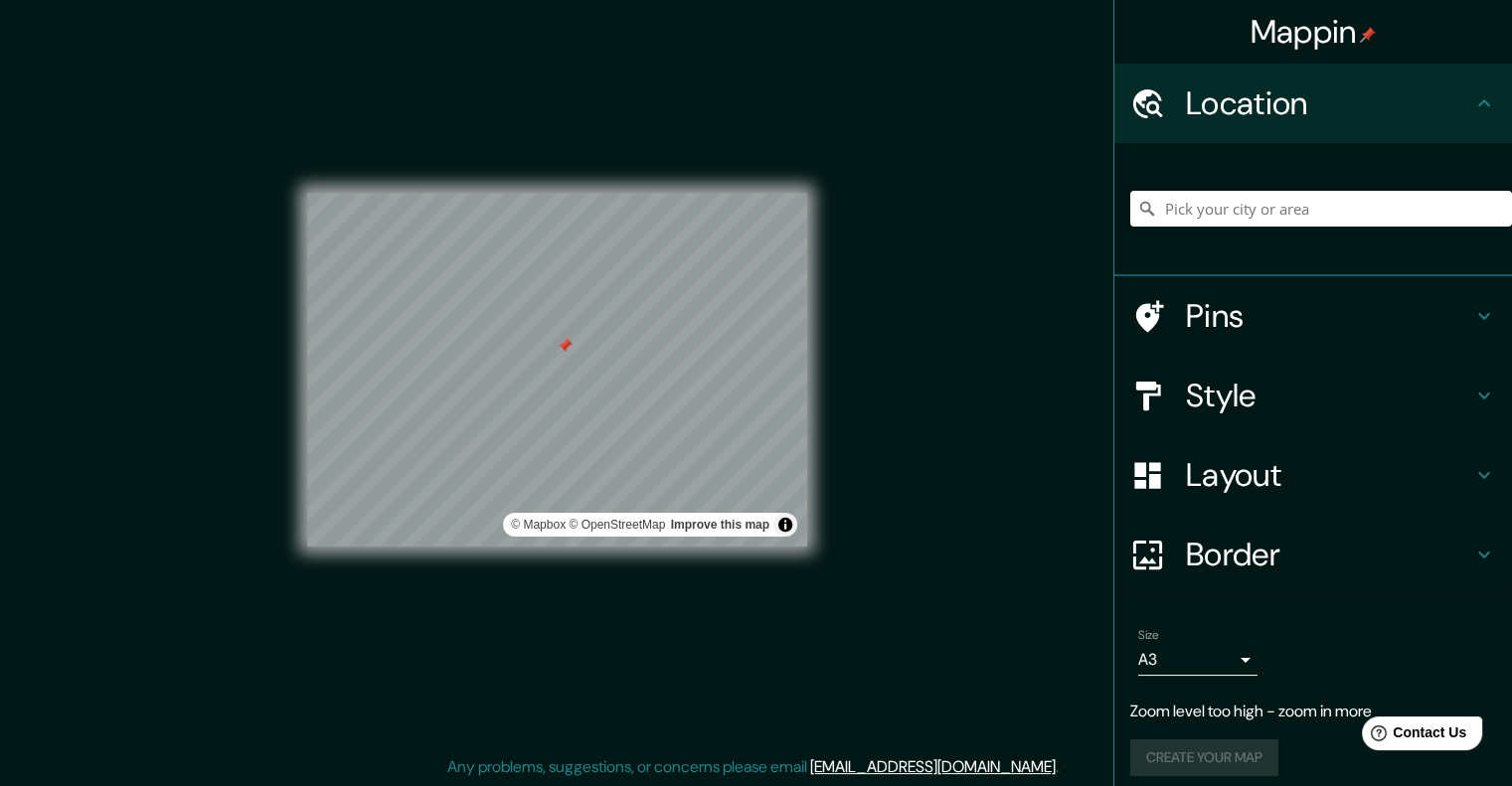
click at [1186, 318] on h4 "Pins" at bounding box center [1329, 316] width 287 height 40
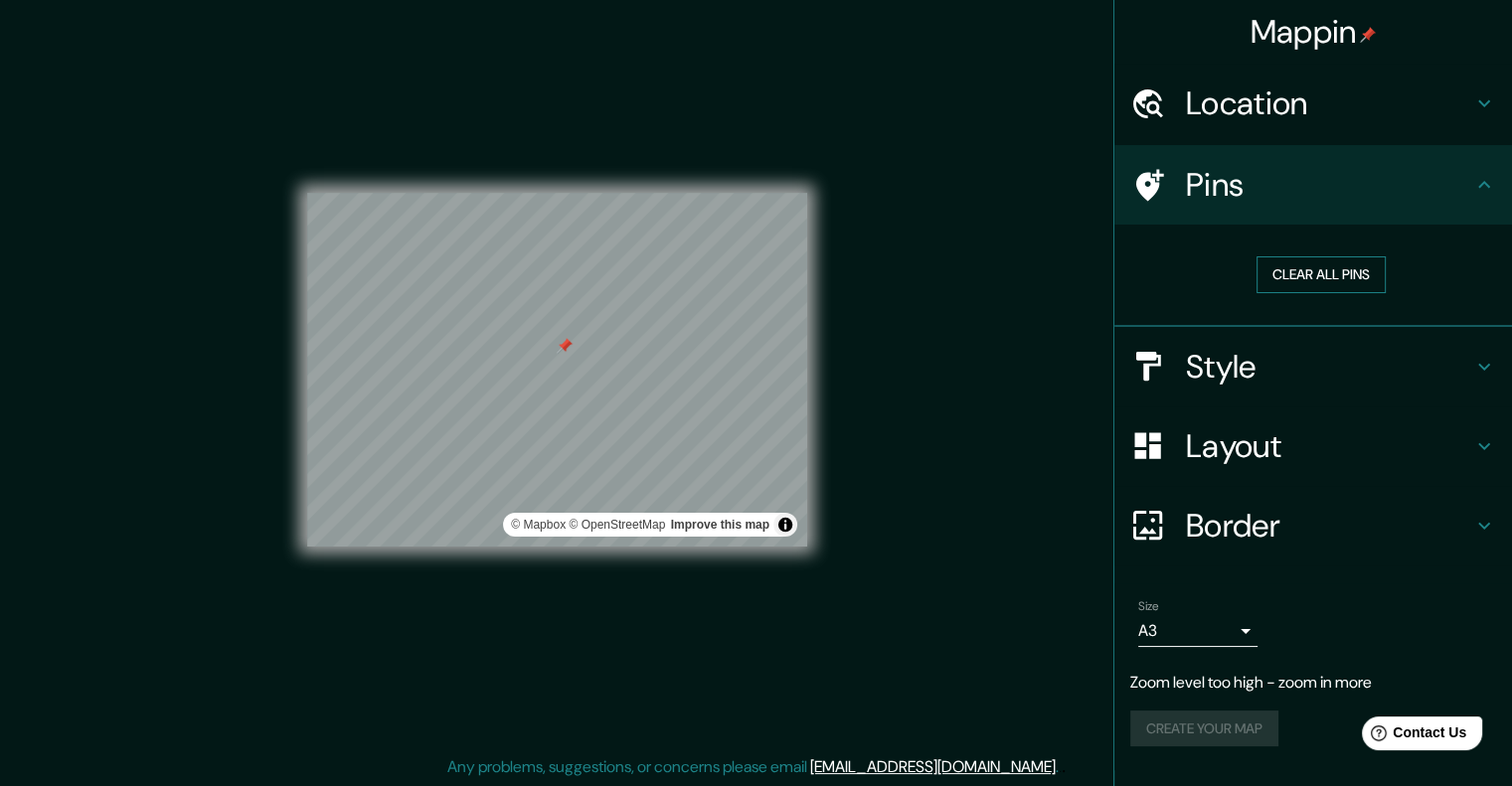
click at [1271, 274] on div "Clear all pins" at bounding box center [1320, 275] width 349 height 37
click at [1284, 280] on button "Clear all pins" at bounding box center [1321, 275] width 129 height 37
click at [1264, 505] on h4 "Border" at bounding box center [1329, 525] width 287 height 40
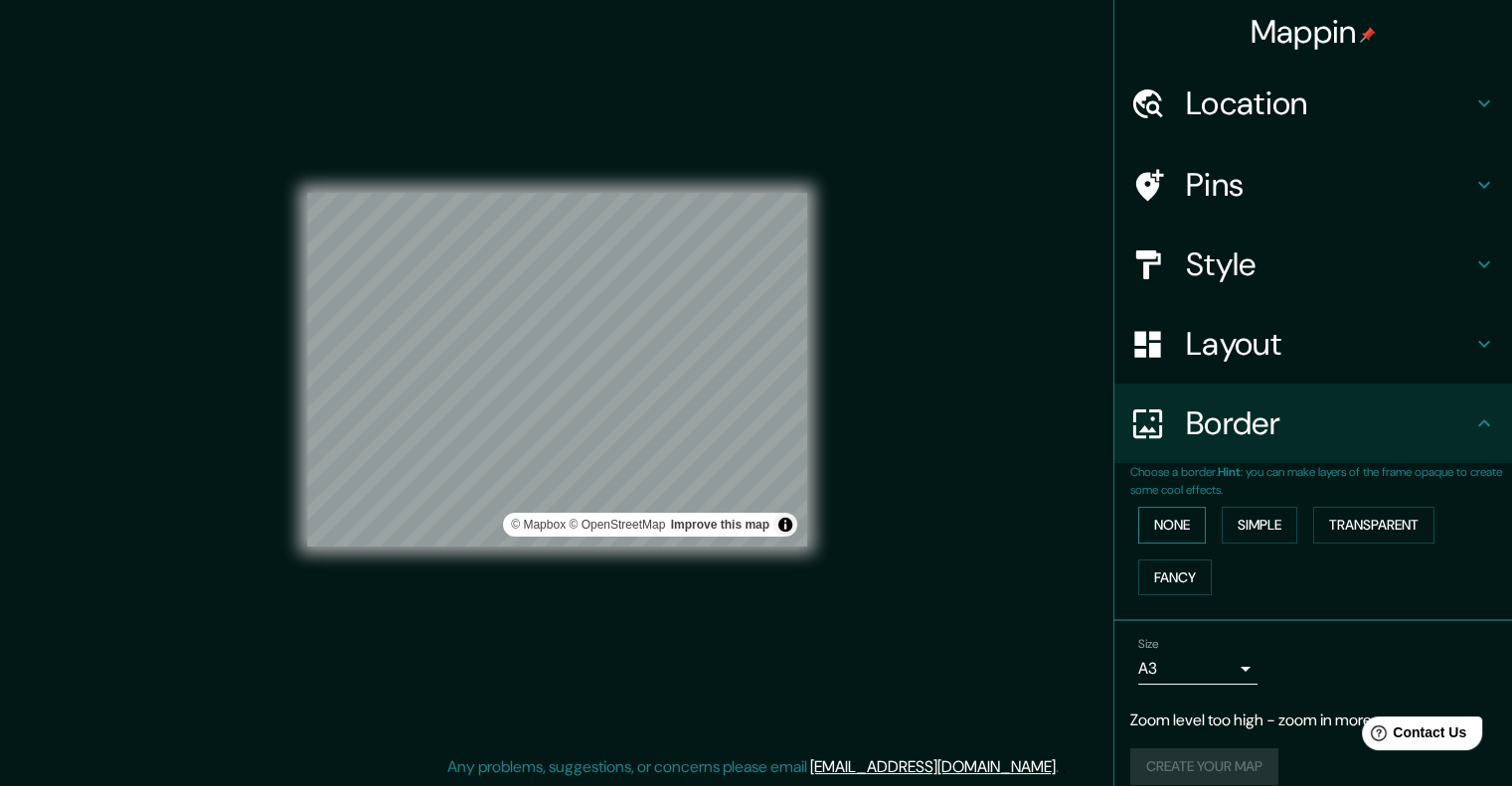
click at [1149, 516] on button "None" at bounding box center [1172, 524] width 68 height 37
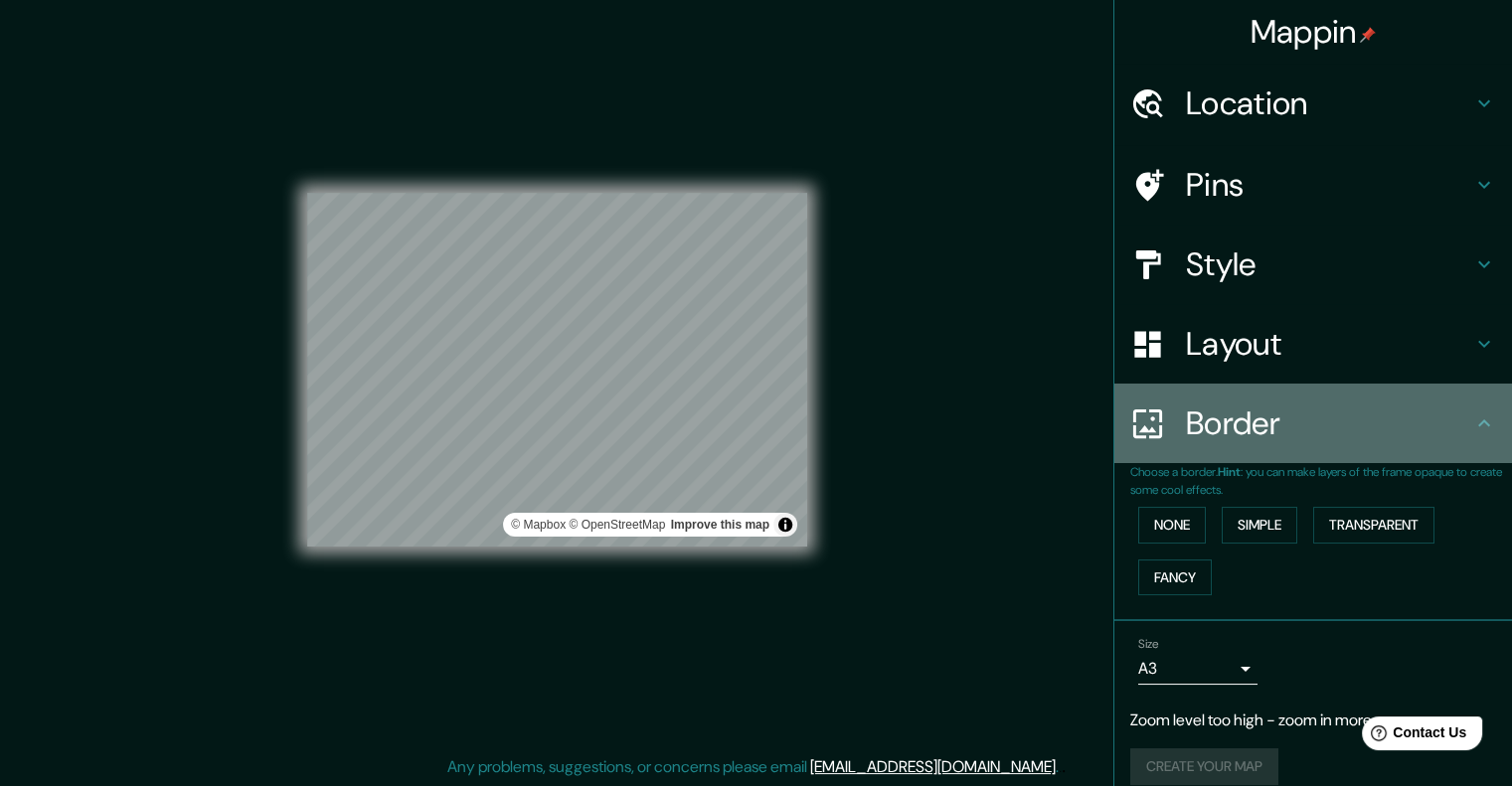
click at [1201, 425] on h4 "Border" at bounding box center [1329, 423] width 287 height 40
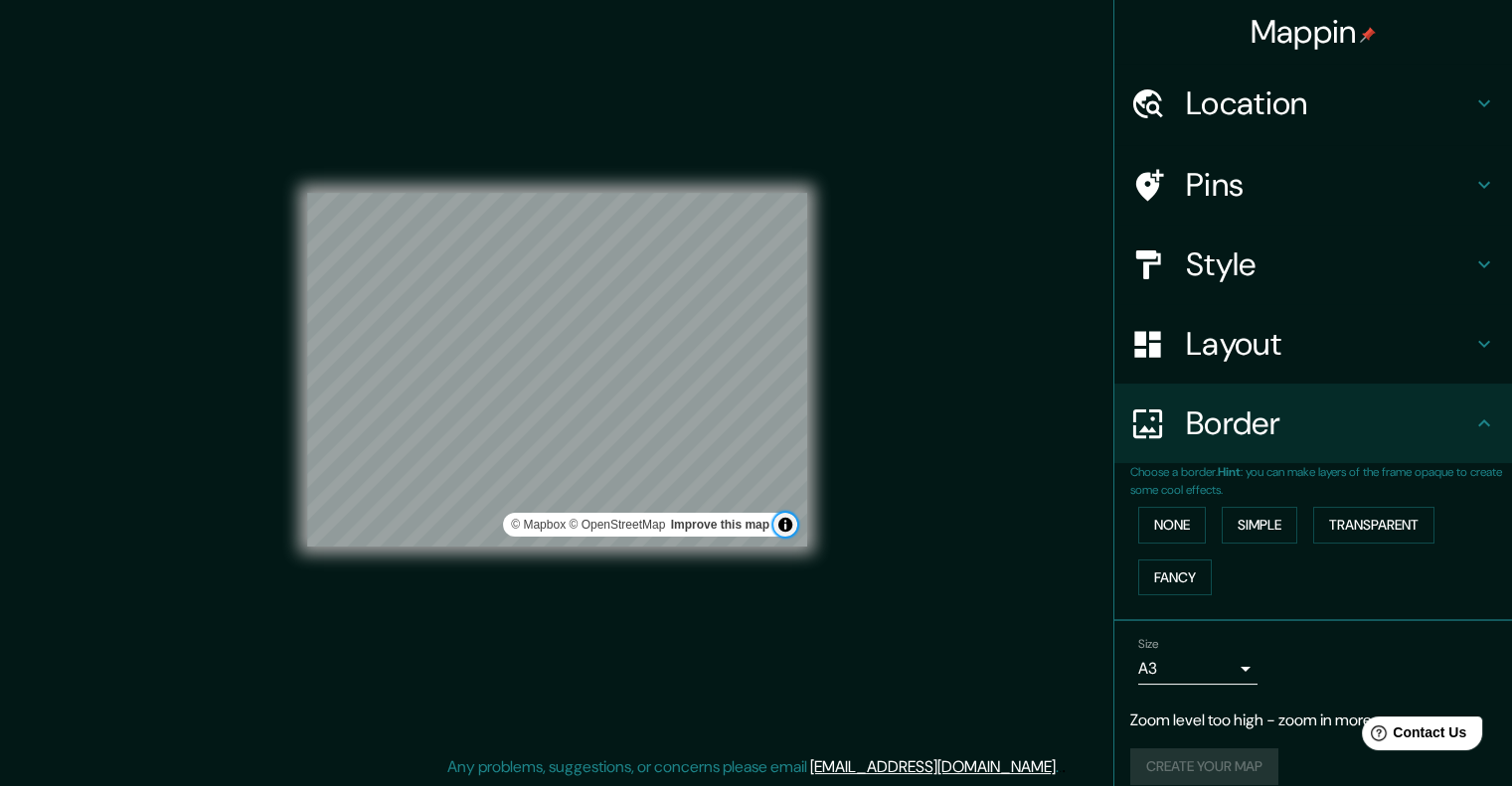
click at [782, 527] on button "Toggle attribution" at bounding box center [785, 524] width 24 height 24
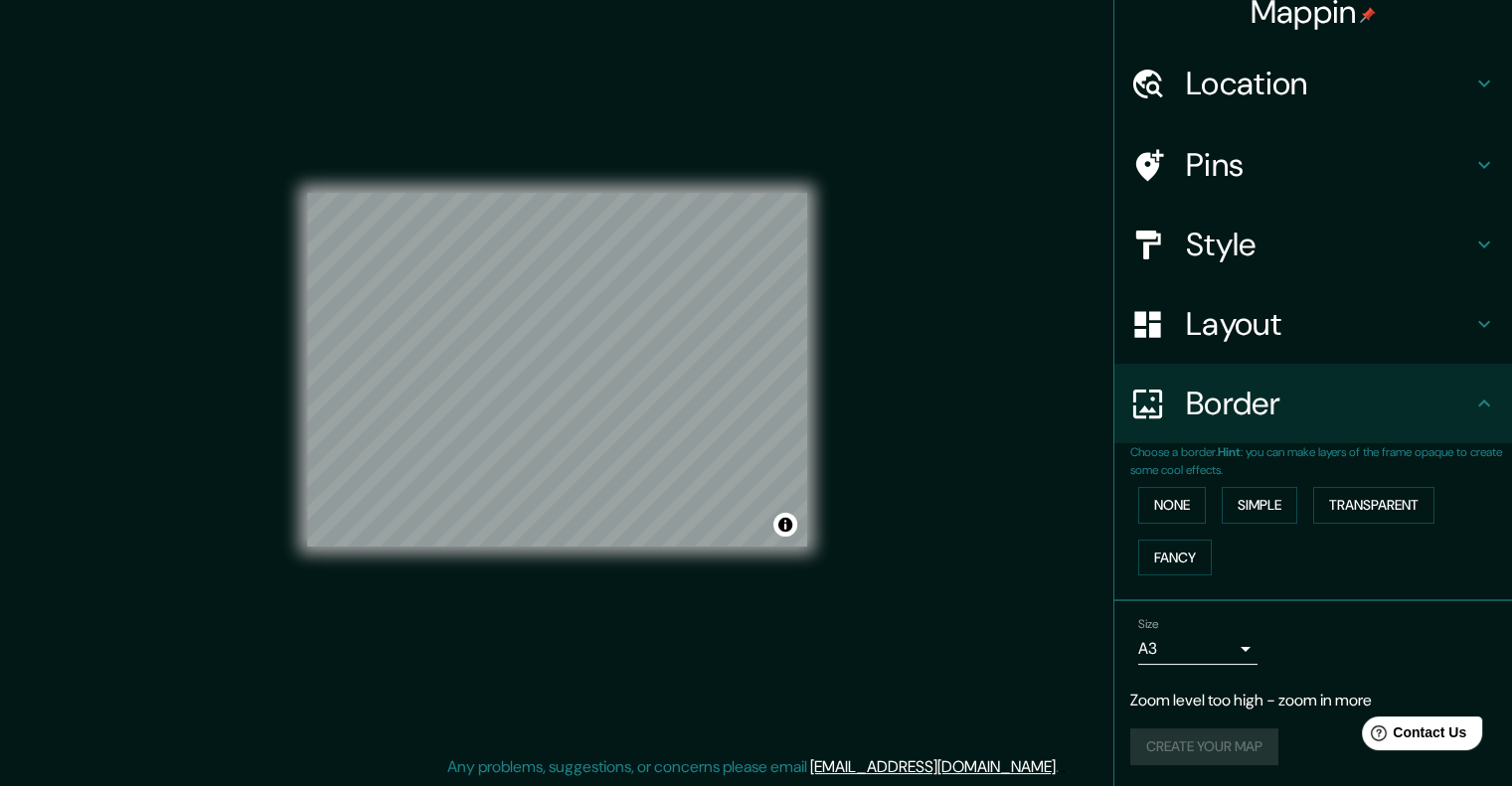
scroll to position [20, 0]
click at [1229, 730] on div "Create your map" at bounding box center [1312, 746] width 365 height 37
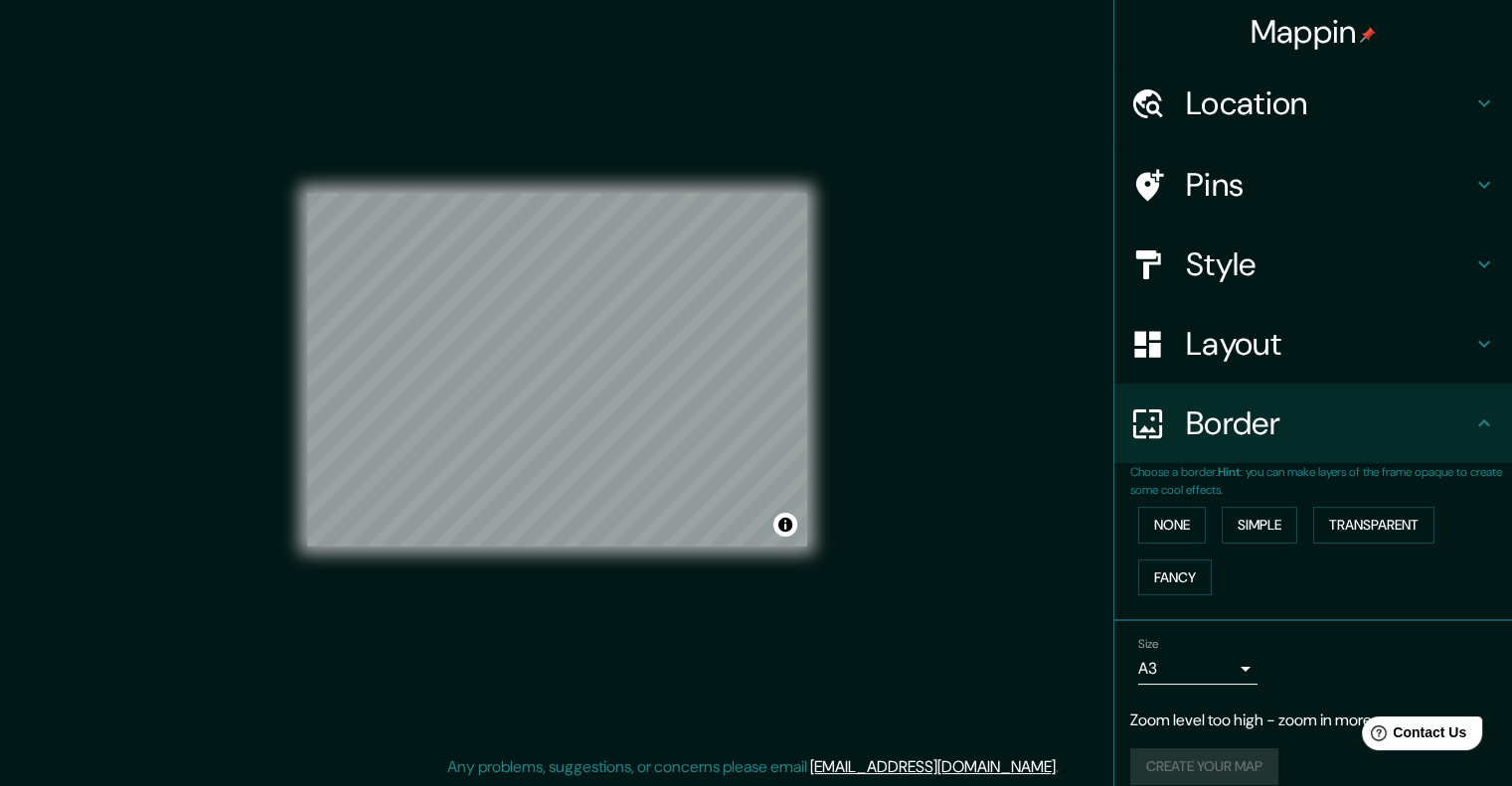
scroll to position [0, 0]
click at [1275, 342] on h4 "Layout" at bounding box center [1329, 343] width 287 height 40
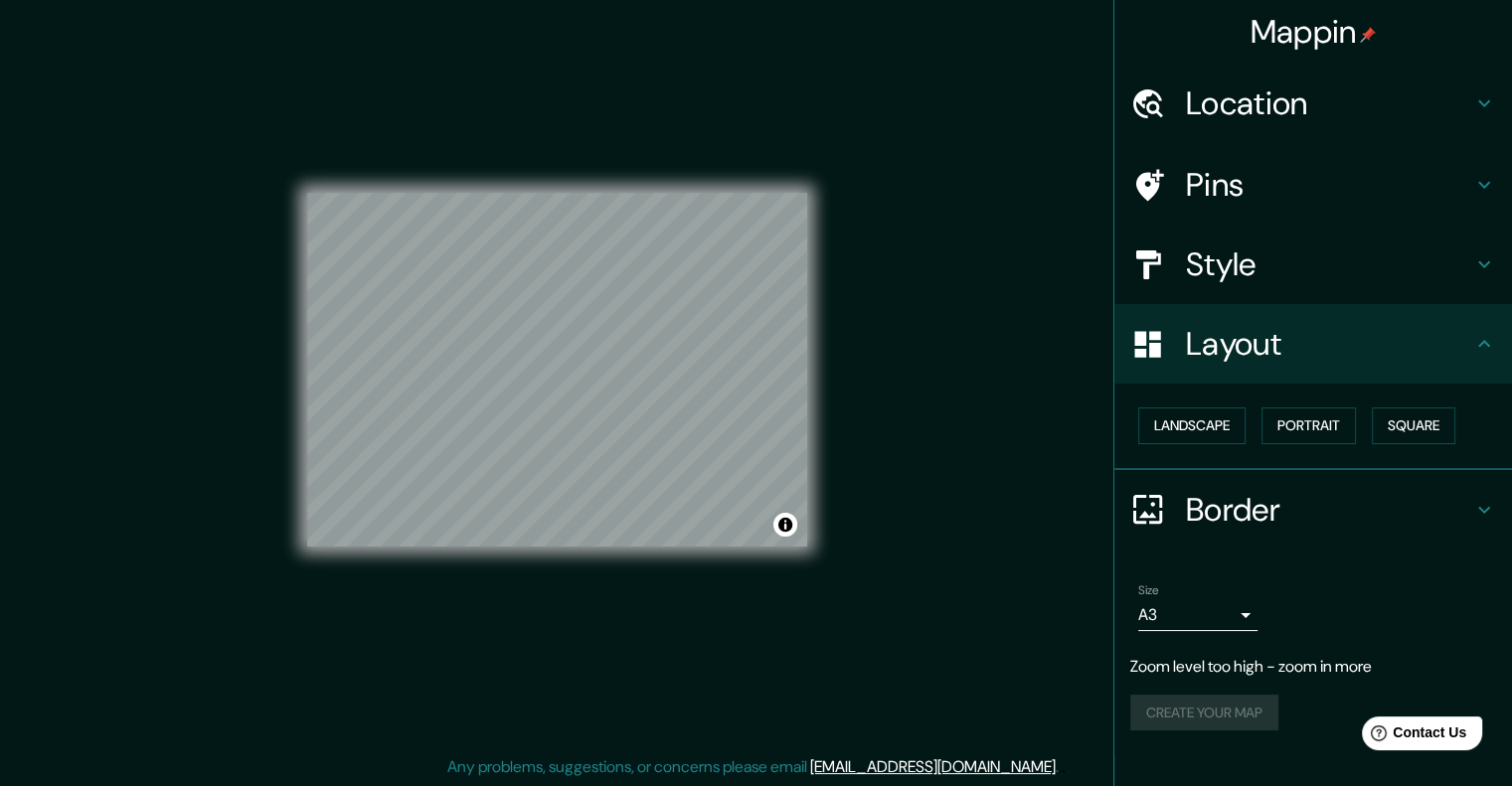
click at [1275, 340] on h4 "Layout" at bounding box center [1329, 343] width 287 height 40
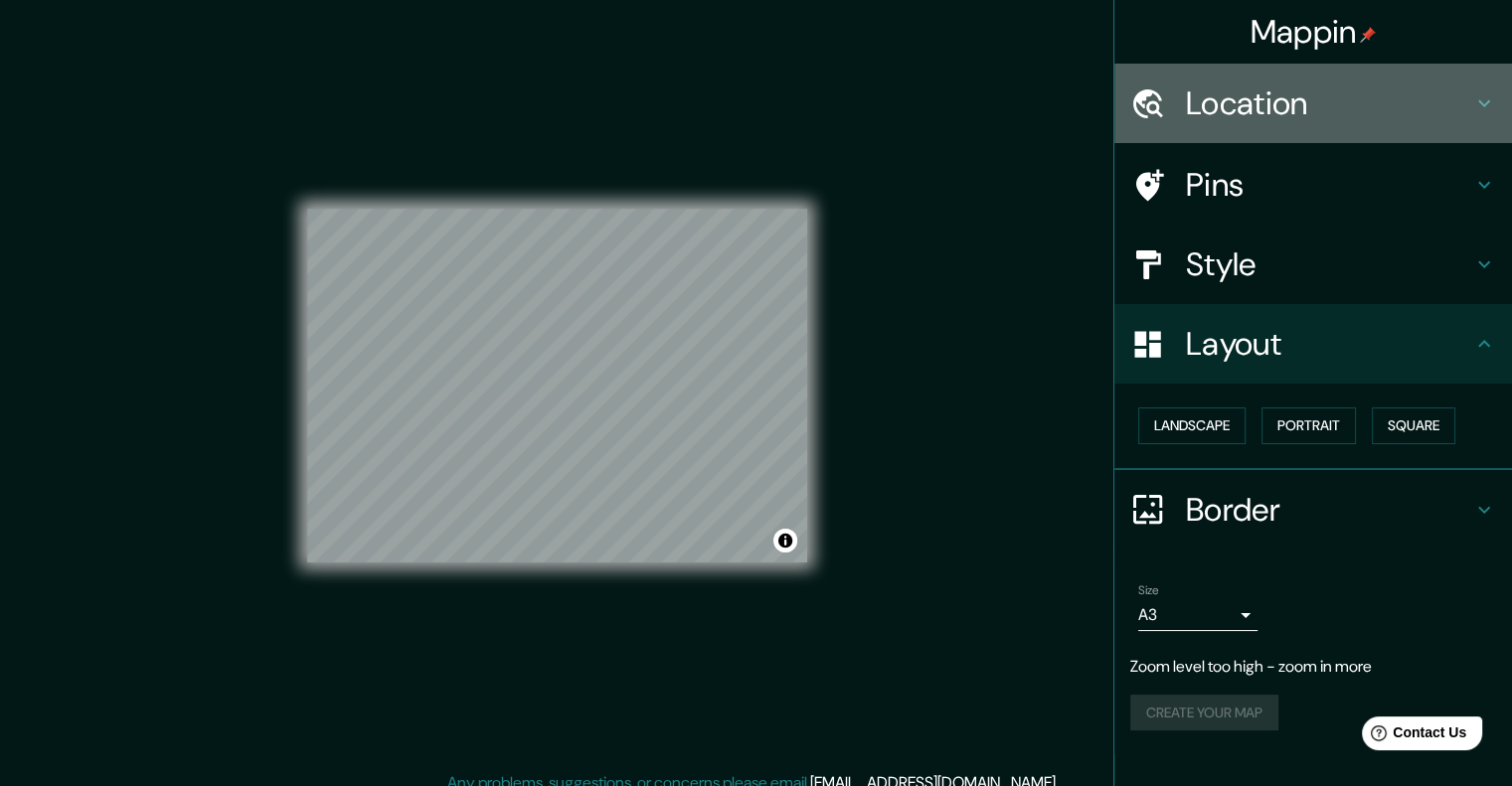
click at [1482, 130] on div "Location" at bounding box center [1312, 103] width 397 height 80
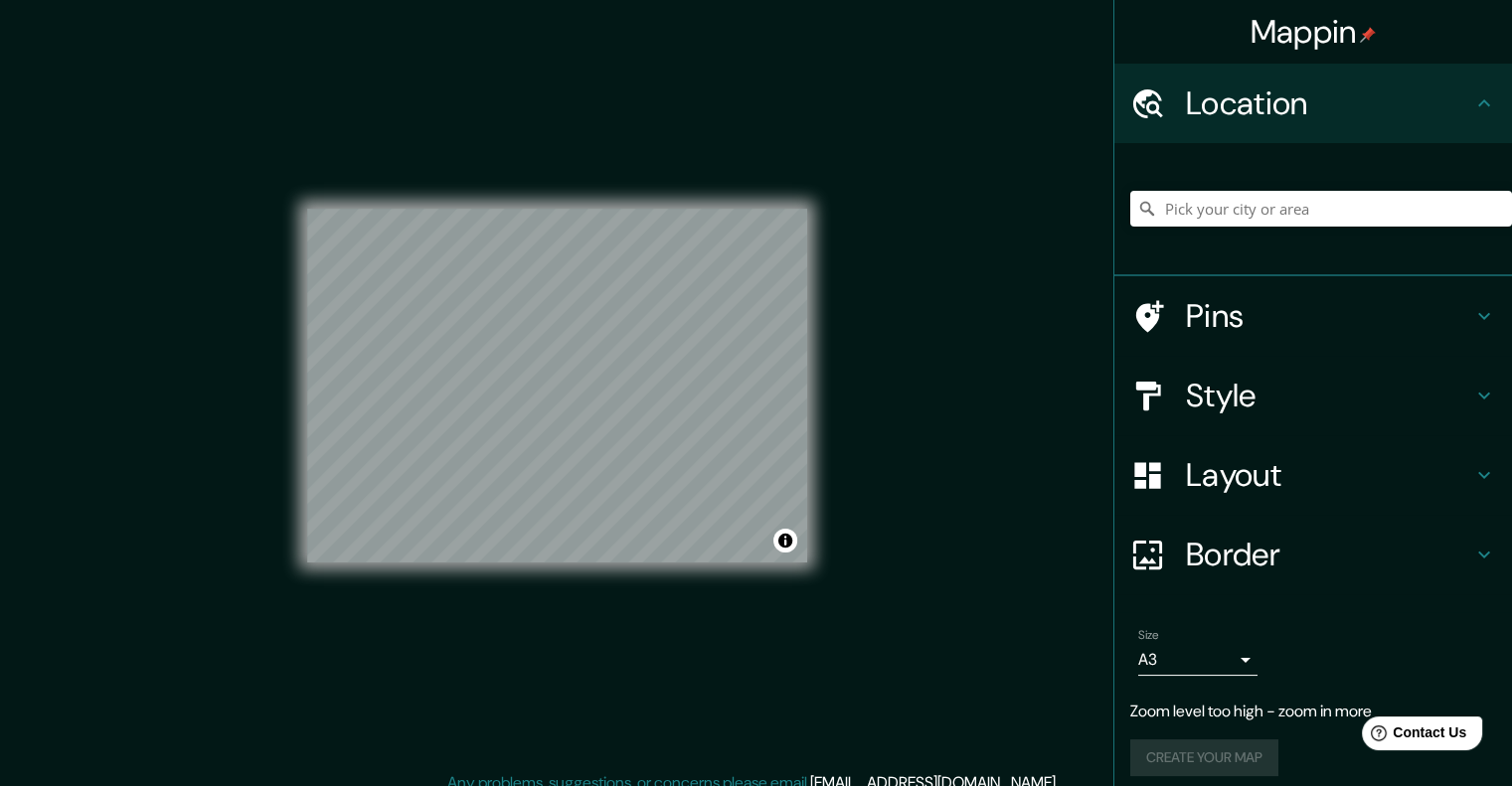
click at [1472, 112] on icon at bounding box center [1484, 103] width 24 height 24
click at [1404, 324] on h4 "Pins" at bounding box center [1329, 316] width 287 height 40
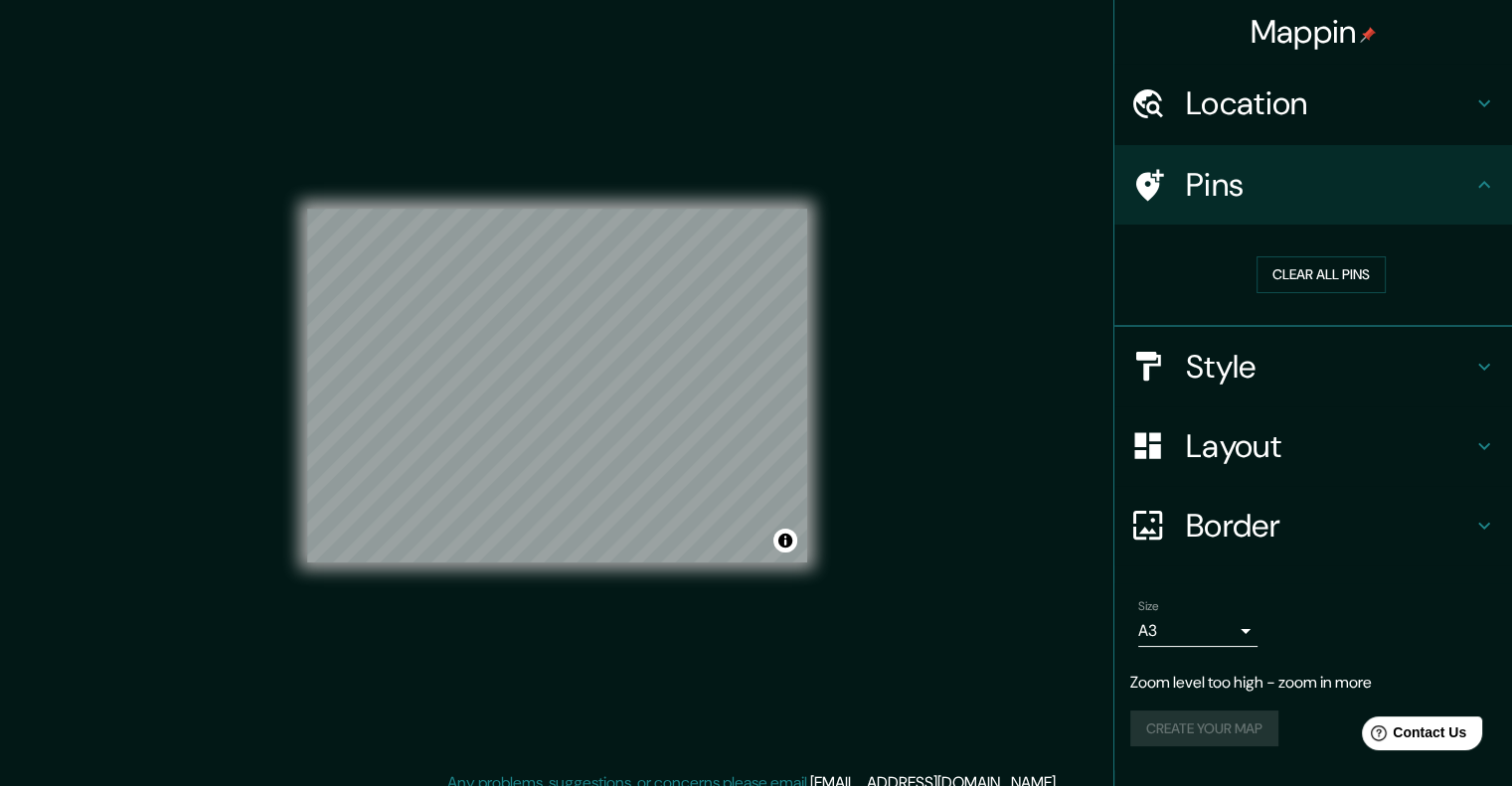
click at [1398, 166] on h4 "Pins" at bounding box center [1329, 185] width 287 height 40
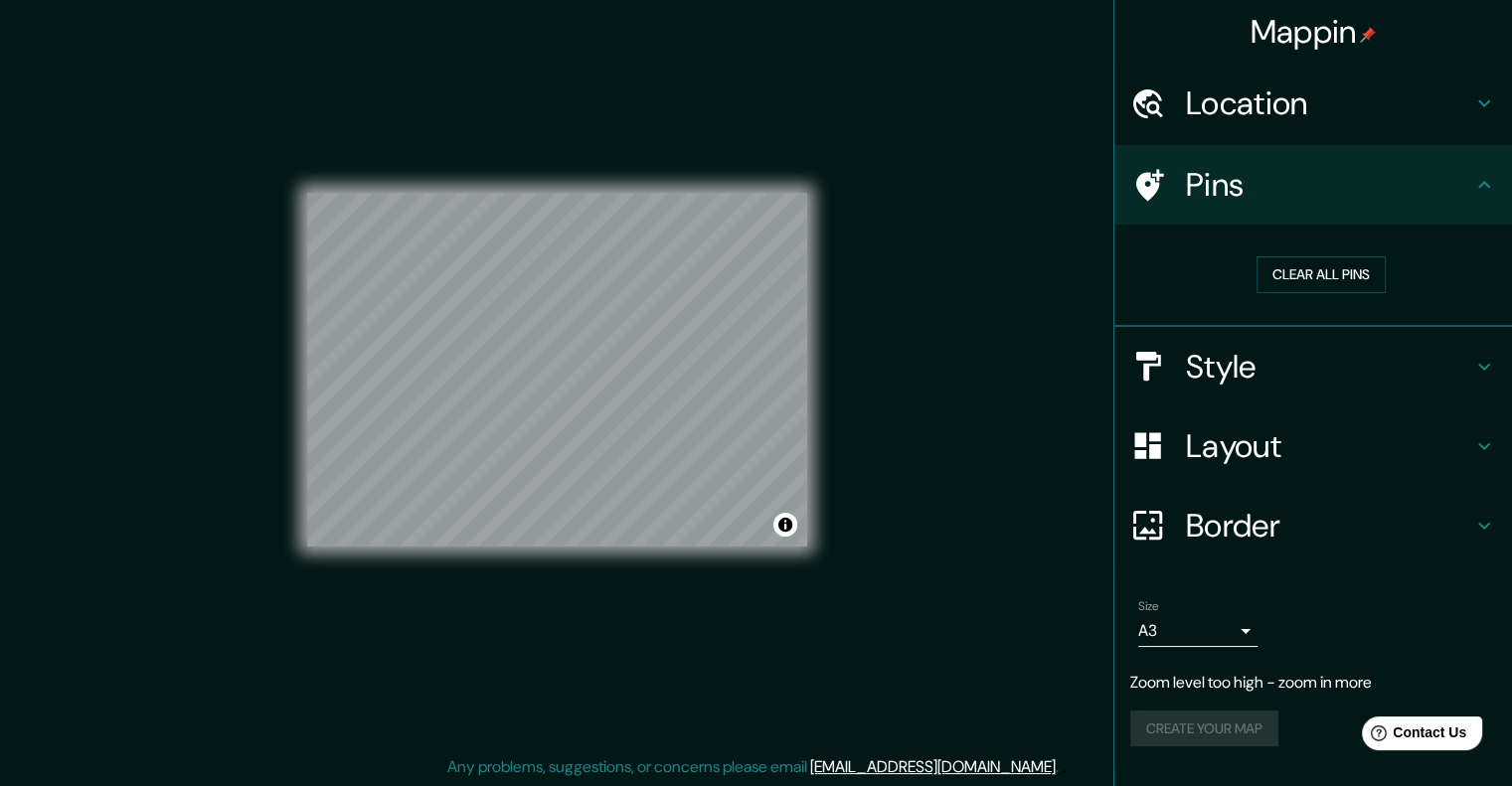
scroll to position [16, 0]
